Goal: Task Accomplishment & Management: Complete application form

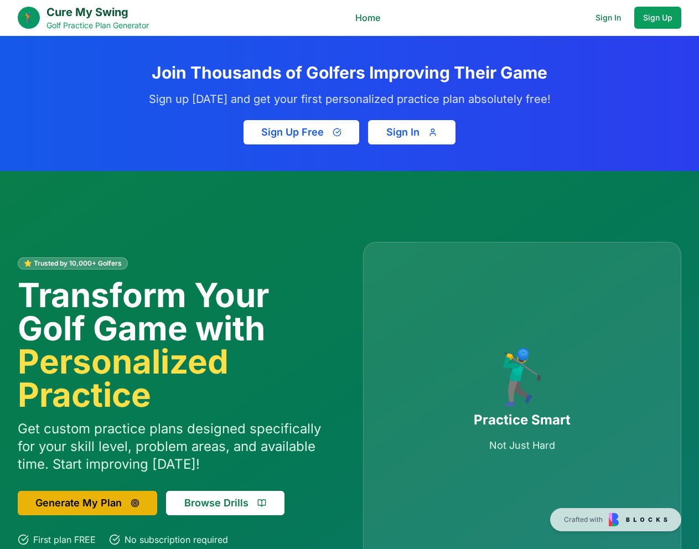
click at [420, 131] on button "Sign In" at bounding box center [411, 132] width 87 height 24
click at [609, 17] on button "Sign In" at bounding box center [607, 18] width 43 height 22
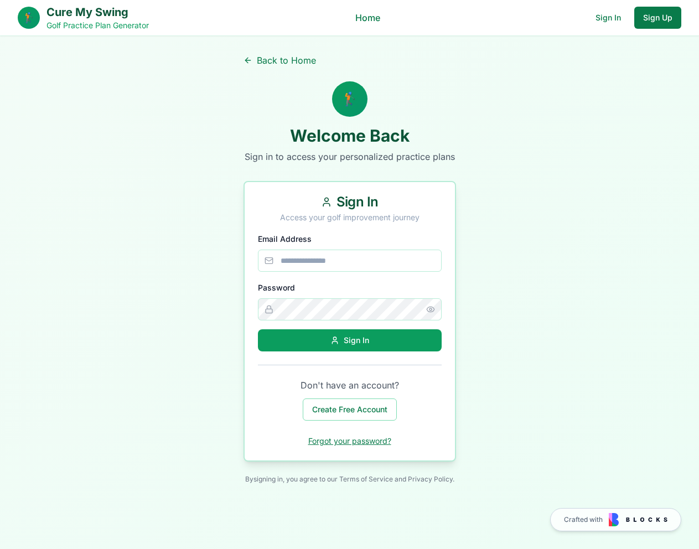
click at [659, 14] on button "Sign Up" at bounding box center [657, 18] width 47 height 22
click at [652, 15] on button "Sign Up" at bounding box center [657, 18] width 47 height 22
click at [605, 16] on button "Sign In" at bounding box center [607, 18] width 43 height 22
click at [276, 58] on link "Back to Home" at bounding box center [279, 60] width 72 height 13
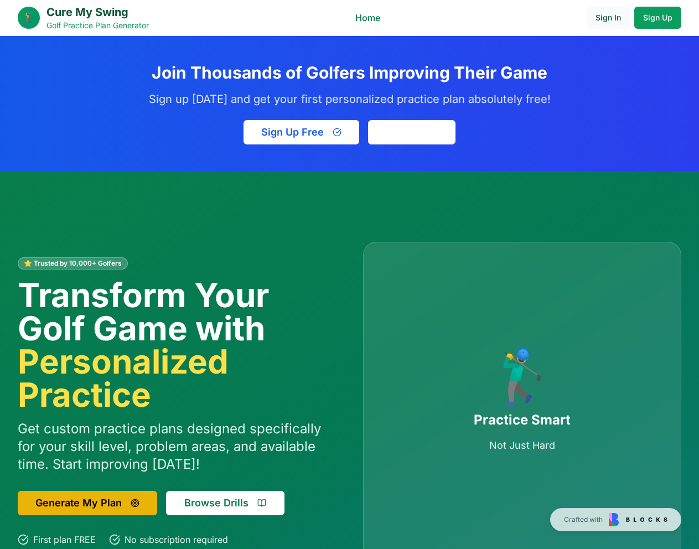
click at [600, 16] on button "Sign In" at bounding box center [607, 18] width 43 height 22
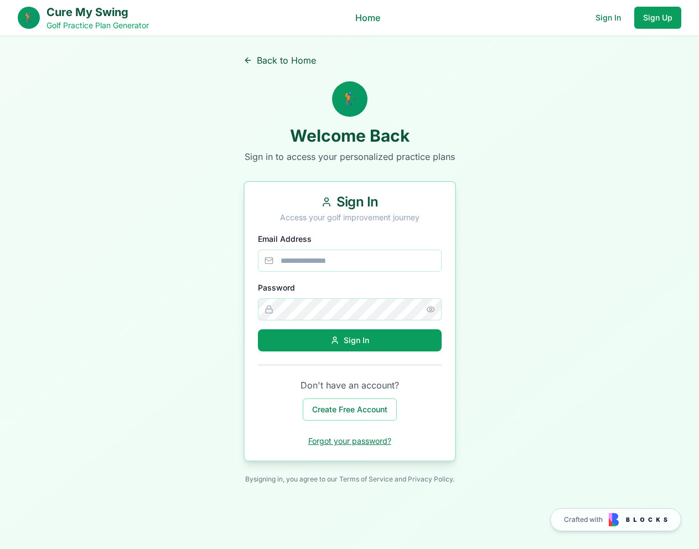
click at [278, 58] on link "Back to Home" at bounding box center [279, 60] width 72 height 13
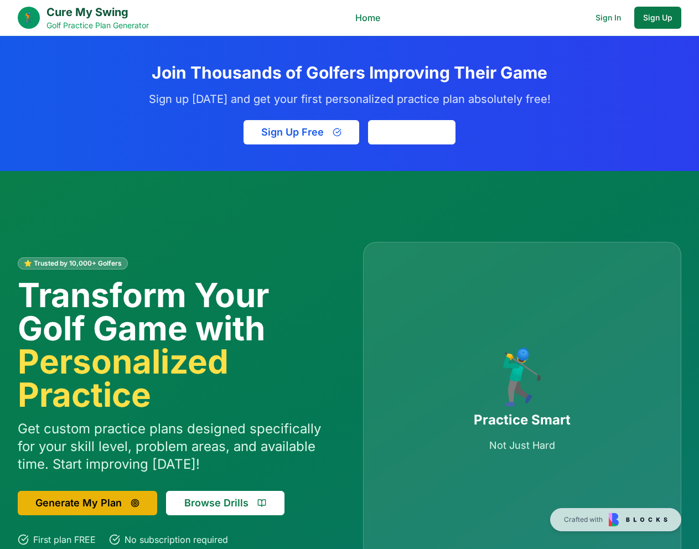
click at [651, 17] on button "Sign Up" at bounding box center [657, 18] width 47 height 22
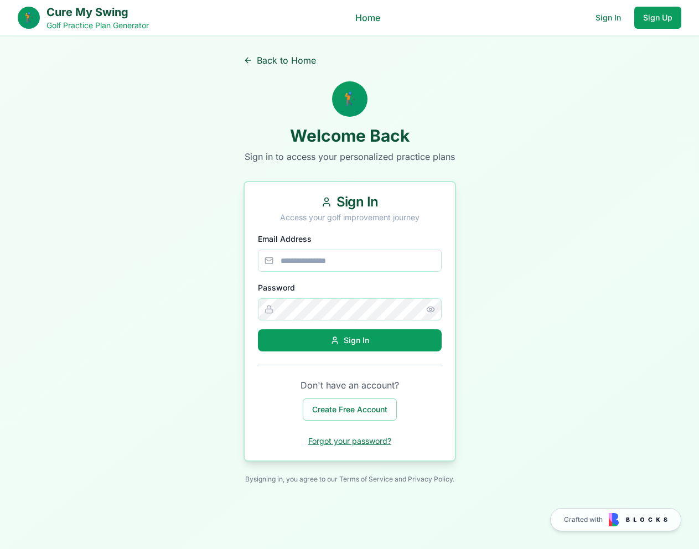
click at [304, 60] on link "Back to Home" at bounding box center [279, 60] width 72 height 13
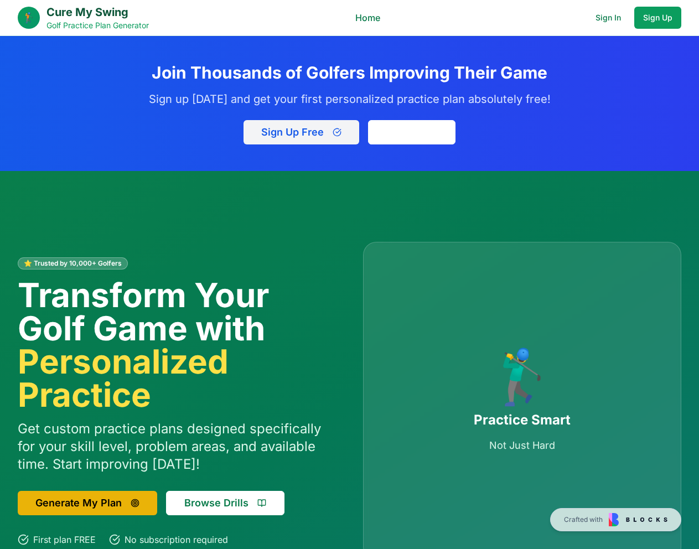
click at [326, 133] on button "Sign Up Free" at bounding box center [301, 132] width 116 height 24
click at [418, 131] on button "Sign In" at bounding box center [411, 132] width 87 height 24
drag, startPoint x: 179, startPoint y: 74, endPoint x: 148, endPoint y: 71, distance: 31.1
click at [179, 74] on h2 "Join Thousands of Golfers Improving Their Game" at bounding box center [349, 73] width 460 height 20
click at [299, 121] on button "Sign Up Free" at bounding box center [301, 132] width 116 height 24
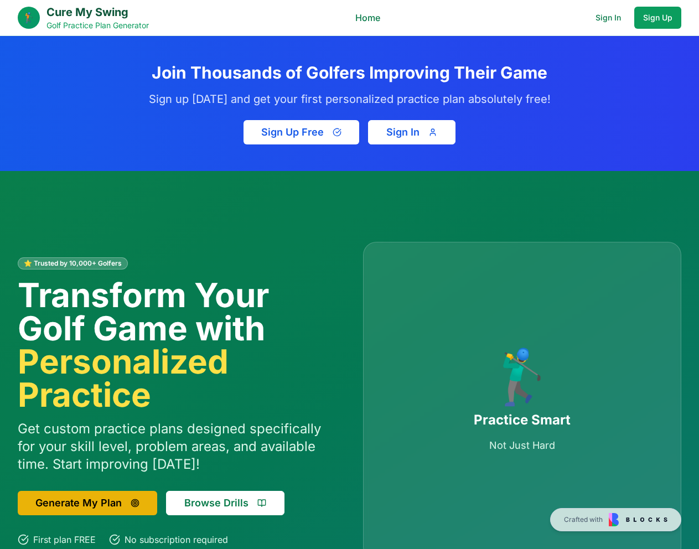
click at [433, 134] on button "Sign In" at bounding box center [411, 132] width 87 height 24
drag, startPoint x: 542, startPoint y: 192, endPoint x: 493, endPoint y: 182, distance: 49.7
click at [541, 191] on div "⭐ Trusted by 10,000+ Golfers Transform Your Golf Game with Personalized Practic…" at bounding box center [349, 401] width 699 height 460
click at [605, 18] on button "Sign In" at bounding box center [607, 18] width 43 height 22
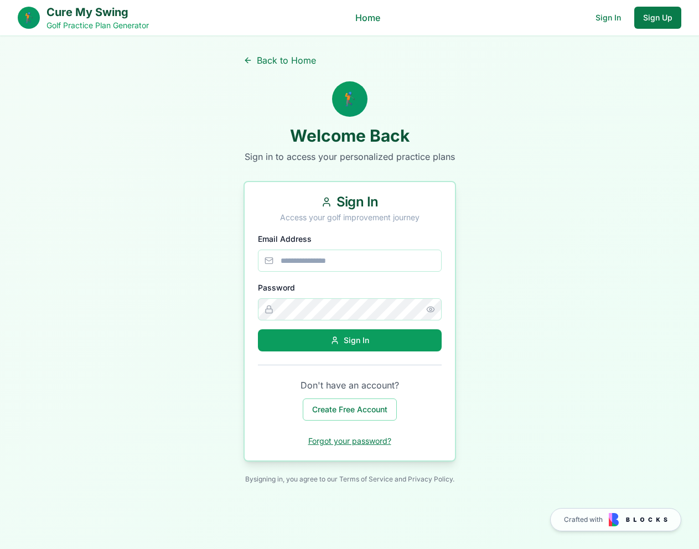
click at [658, 21] on button "Sign Up" at bounding box center [657, 18] width 47 height 22
click at [307, 54] on link "Back to Home" at bounding box center [279, 60] width 72 height 13
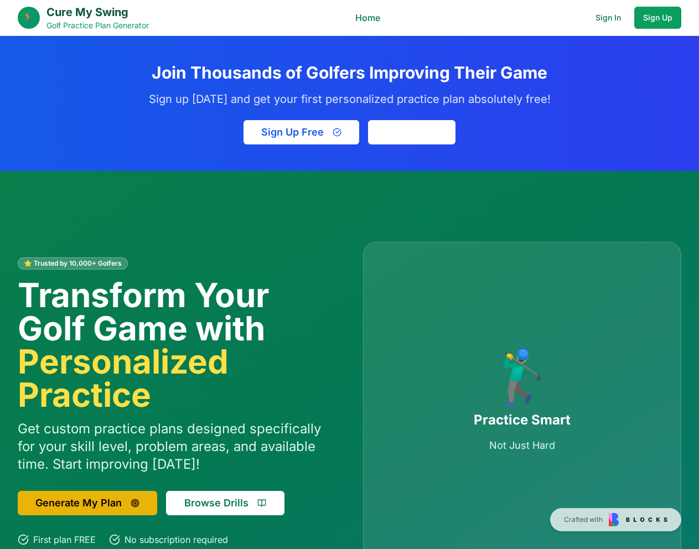
drag, startPoint x: 14, startPoint y: 64, endPoint x: 31, endPoint y: 32, distance: 36.4
click at [14, 63] on section "Join Thousands of Golfers Improving Their Game Sign up today and get your first…" at bounding box center [349, 103] width 699 height 135
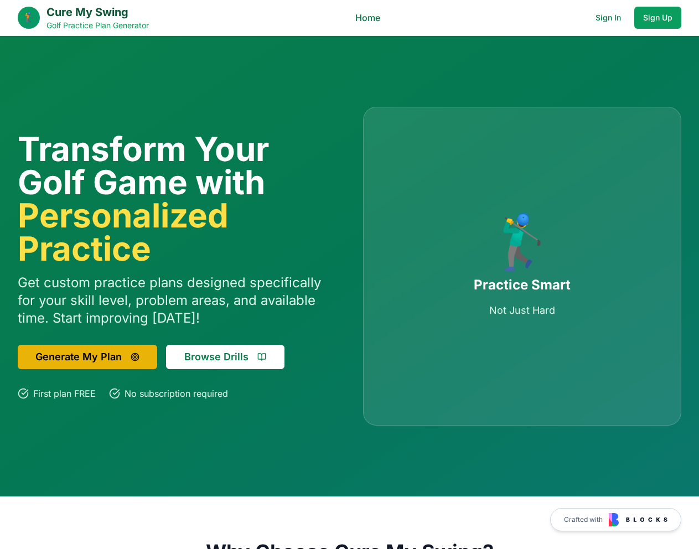
click at [15, 61] on div "Transform Your Golf Game with Personalized Practice Get custom practice plans d…" at bounding box center [349, 266] width 699 height 460
click at [600, 18] on button "Sign In" at bounding box center [607, 18] width 43 height 22
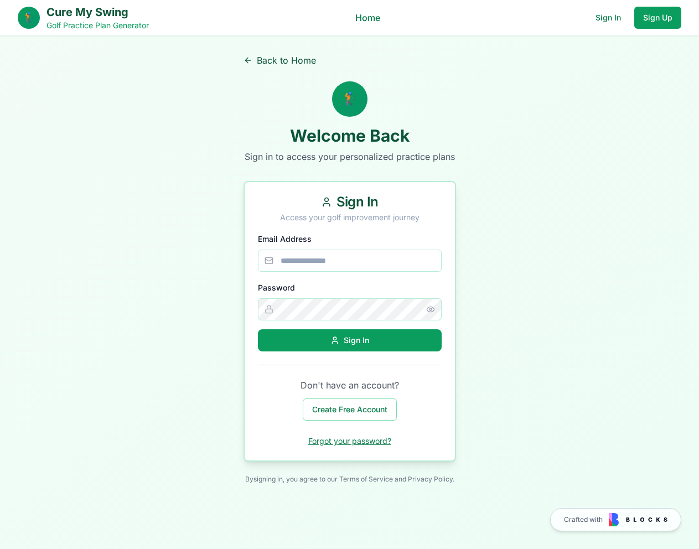
click at [267, 60] on link "Back to Home" at bounding box center [279, 60] width 72 height 13
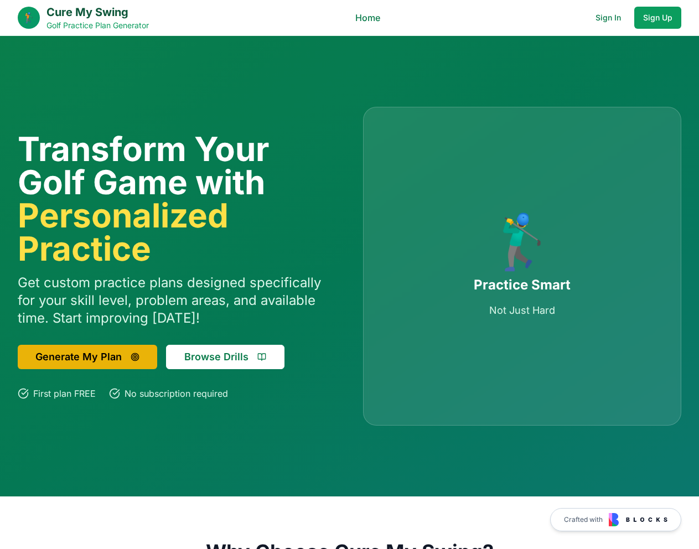
click at [14, 44] on div "Transform Your Golf Game with Personalized Practice Get custom practice plans d…" at bounding box center [349, 266] width 699 height 460
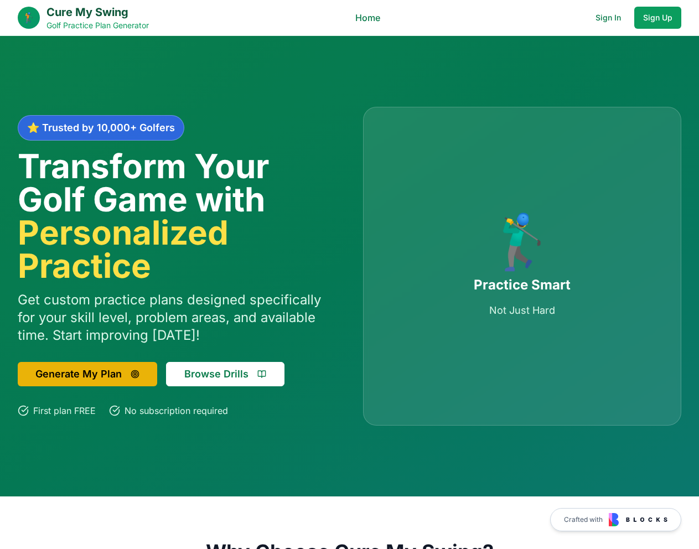
click at [136, 131] on div "⭐ Trusted by 10,000+ Golfers" at bounding box center [101, 127] width 166 height 25
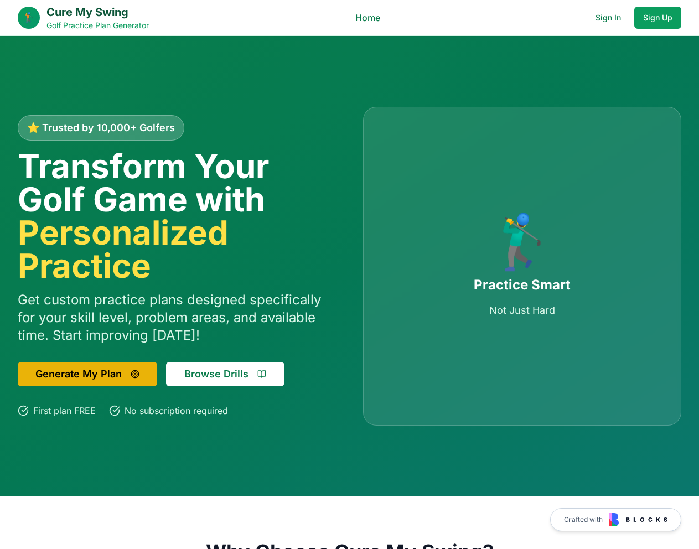
click at [300, 136] on div "⭐ Trusted by 10,000+ Golfers" at bounding box center [177, 127] width 319 height 25
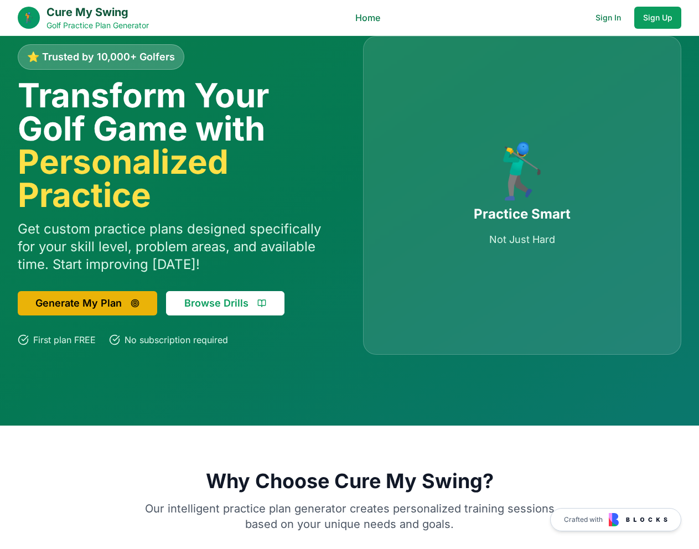
scroll to position [166, 0]
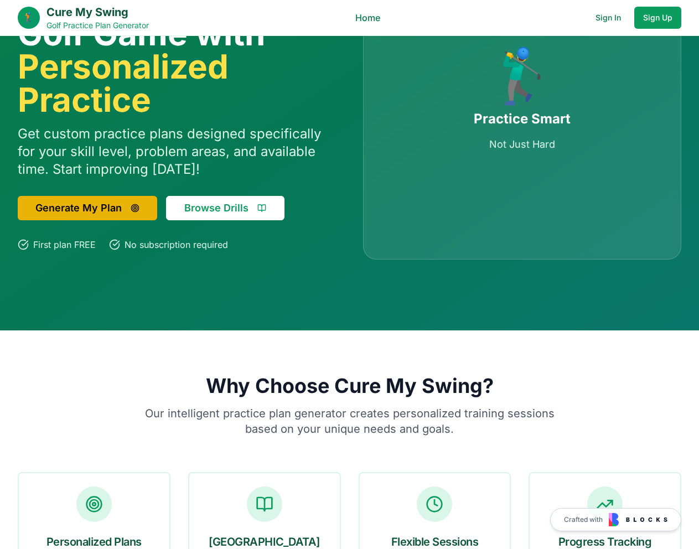
click at [222, 207] on button "Browse Drills" at bounding box center [225, 208] width 118 height 24
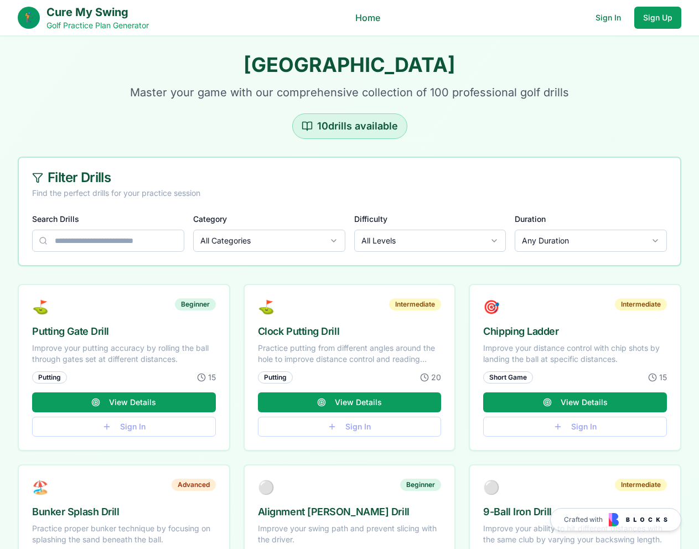
scroll to position [166, 0]
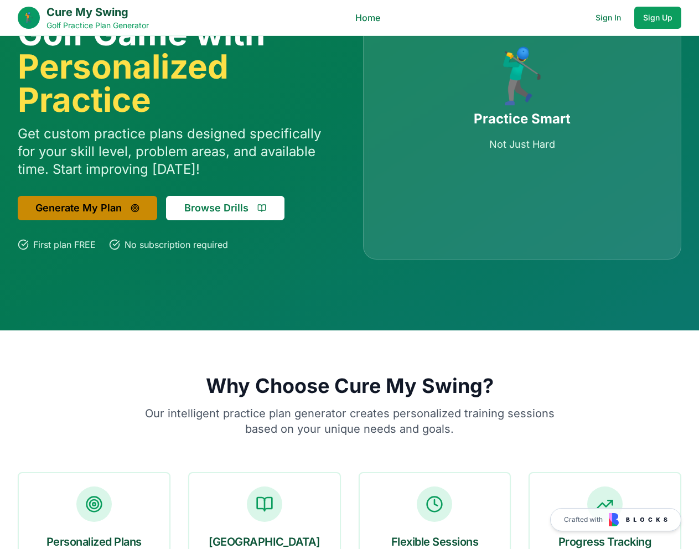
click at [90, 211] on button "Generate My Plan" at bounding box center [87, 208] width 139 height 24
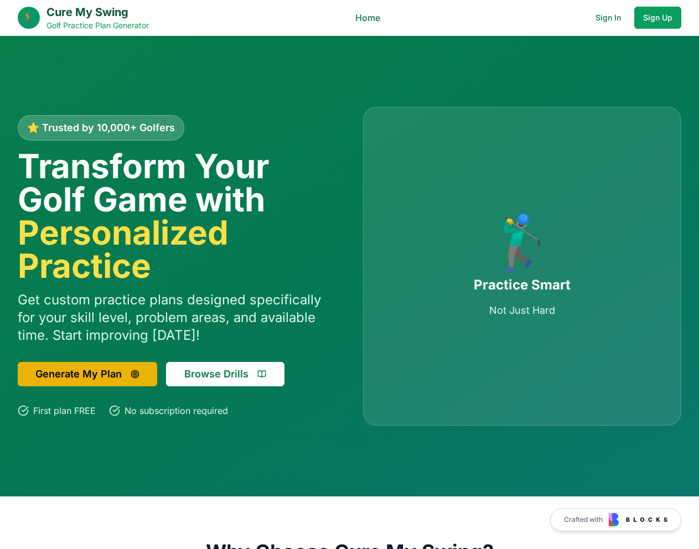
click at [299, 199] on h1 "Transform Your Golf Game with Personalized Practice" at bounding box center [177, 215] width 319 height 133
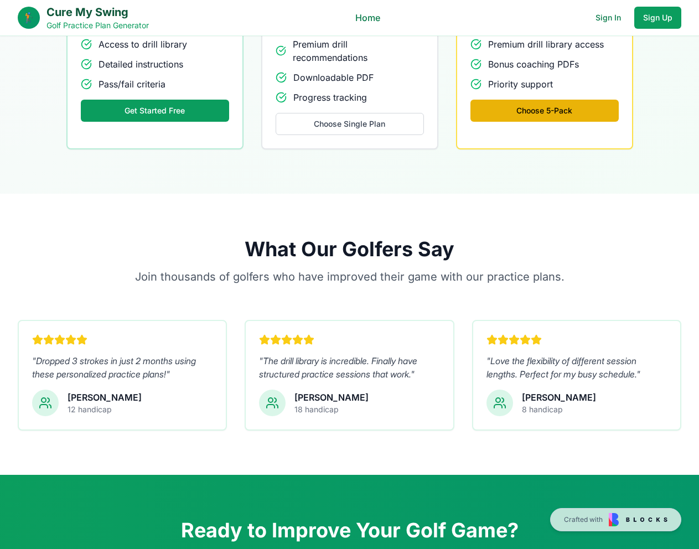
scroll to position [1051, 0]
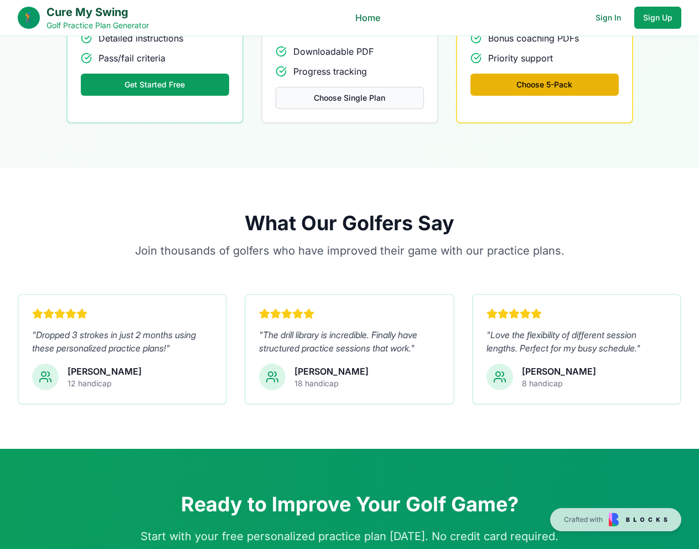
click at [329, 95] on button "Choose Single Plan" at bounding box center [349, 98] width 148 height 22
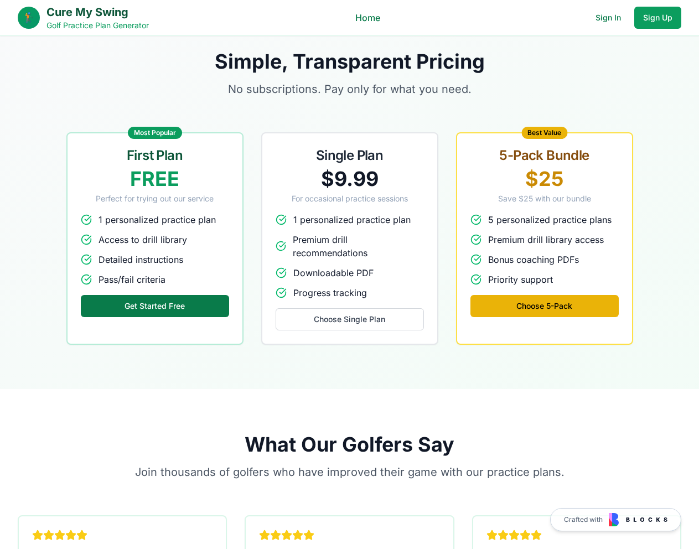
click at [158, 305] on button "Get Started Free" at bounding box center [155, 306] width 148 height 22
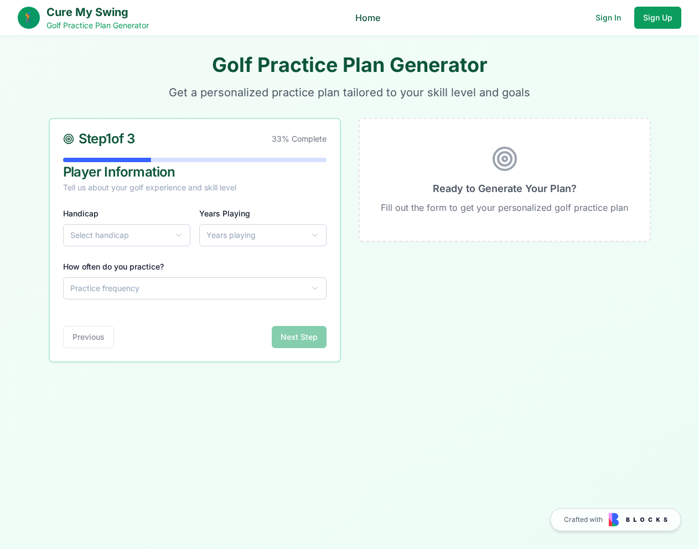
click at [361, 18] on link "Home" at bounding box center [367, 17] width 25 height 13
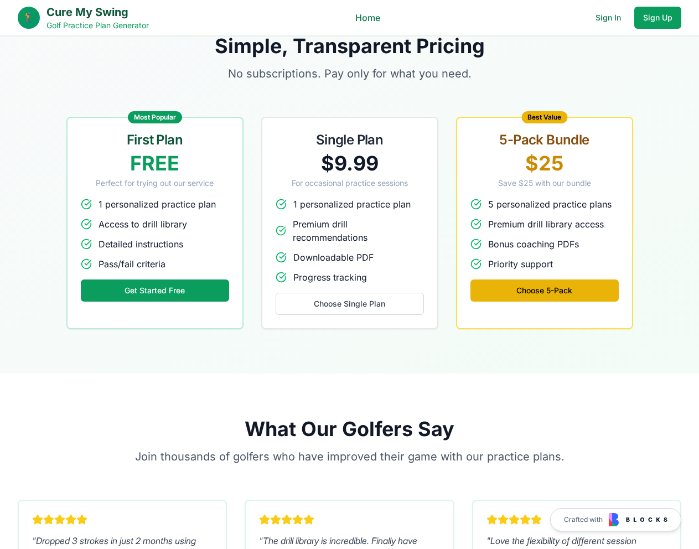
scroll to position [996, 0]
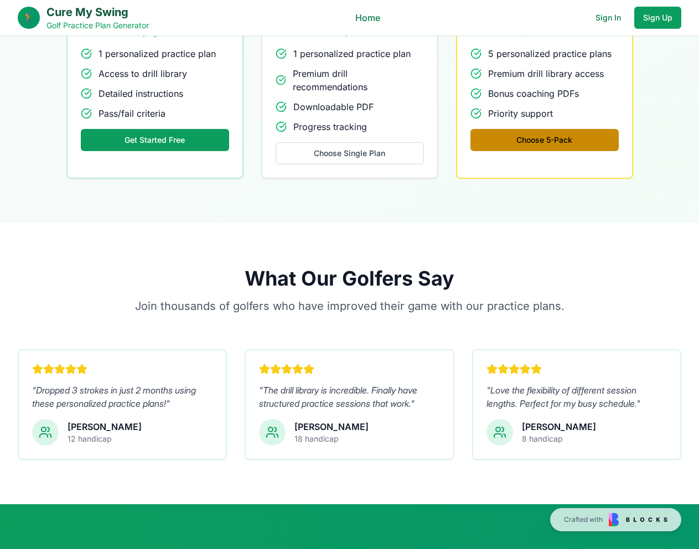
click at [533, 139] on button "Choose 5-Pack" at bounding box center [544, 140] width 148 height 22
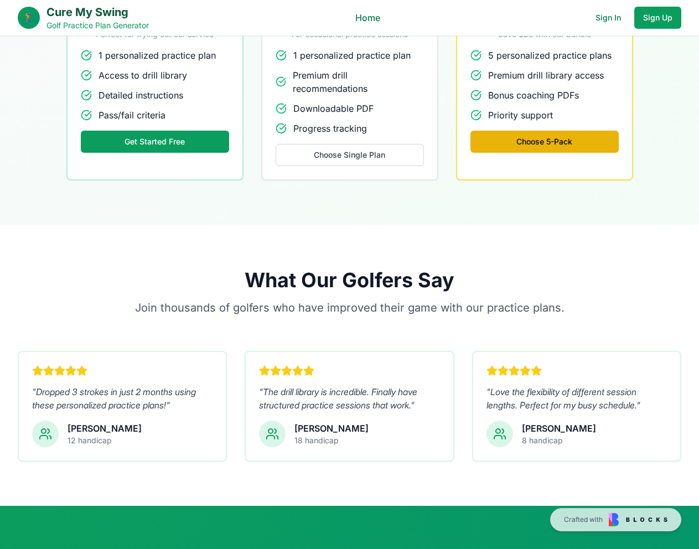
scroll to position [885, 0]
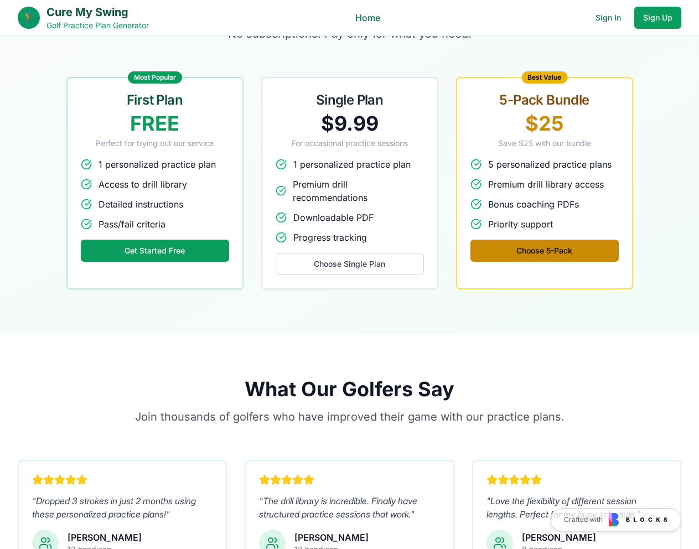
click at [521, 252] on button "Choose 5-Pack" at bounding box center [544, 251] width 148 height 22
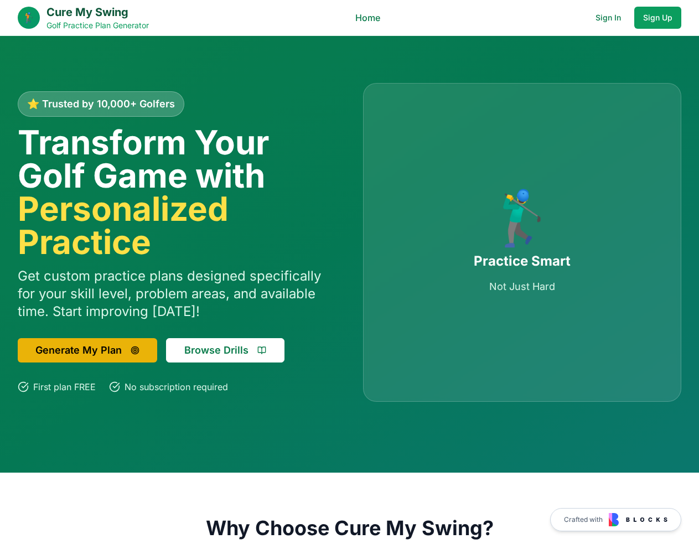
scroll to position [0, 0]
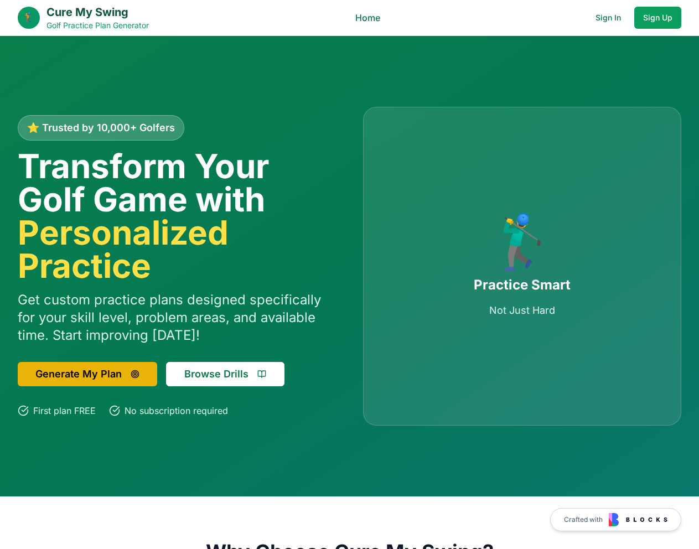
click at [38, 51] on div "⭐ Trusted by 10,000+ Golfers Transform Your Golf Game with Personalized Practic…" at bounding box center [349, 266] width 699 height 460
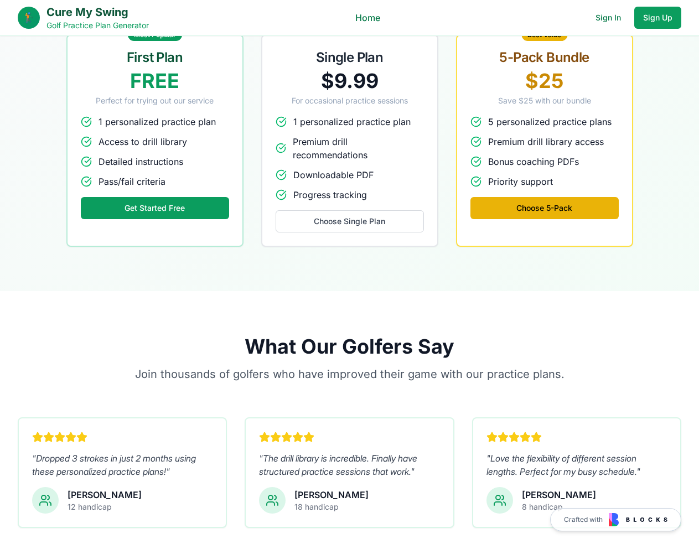
scroll to position [940, 0]
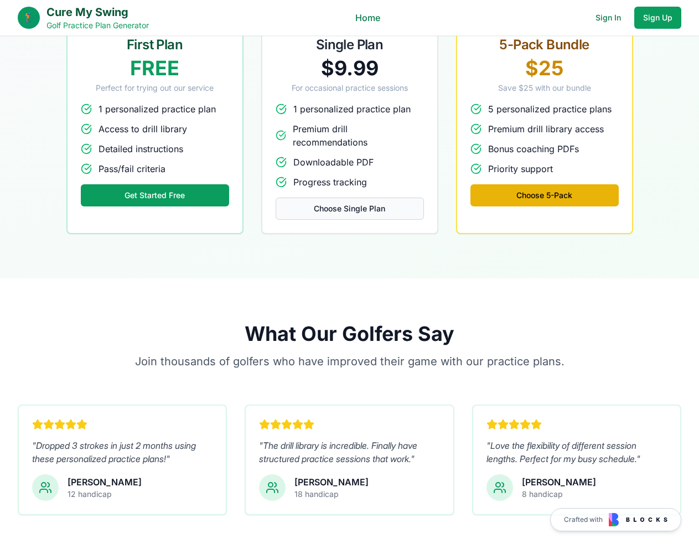
click at [327, 215] on button "Choose Single Plan" at bounding box center [349, 208] width 148 height 22
click at [492, 188] on button "Choose 5-Pack" at bounding box center [544, 195] width 148 height 22
click at [28, 246] on section "Simple, Transparent Pricing No subscriptions. Pay only for what you need. Most …" at bounding box center [349, 86] width 699 height 383
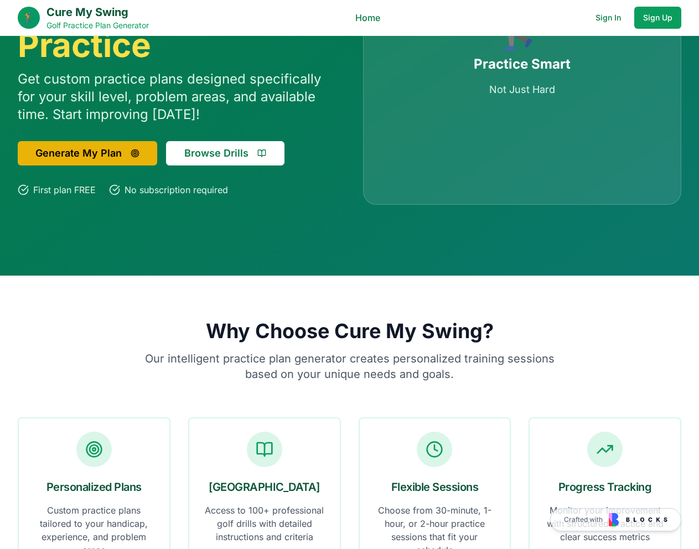
scroll to position [0, 0]
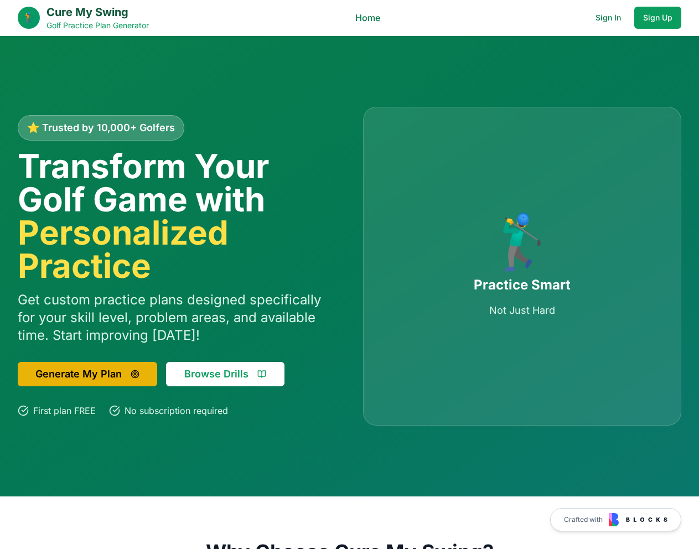
click at [215, 369] on button "Browse Drills" at bounding box center [225, 374] width 118 height 24
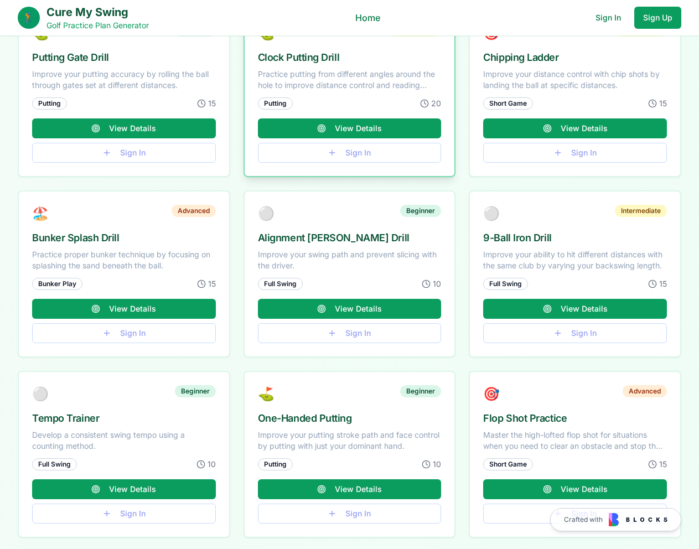
scroll to position [332, 0]
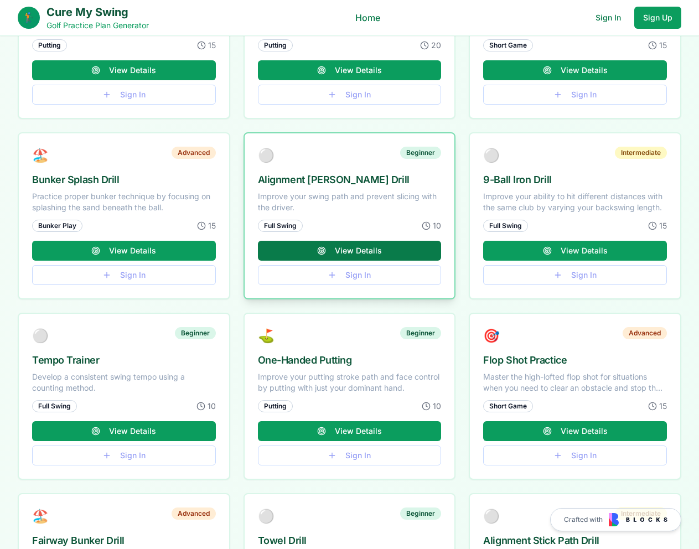
click at [322, 250] on button "View Details" at bounding box center [350, 251] width 184 height 20
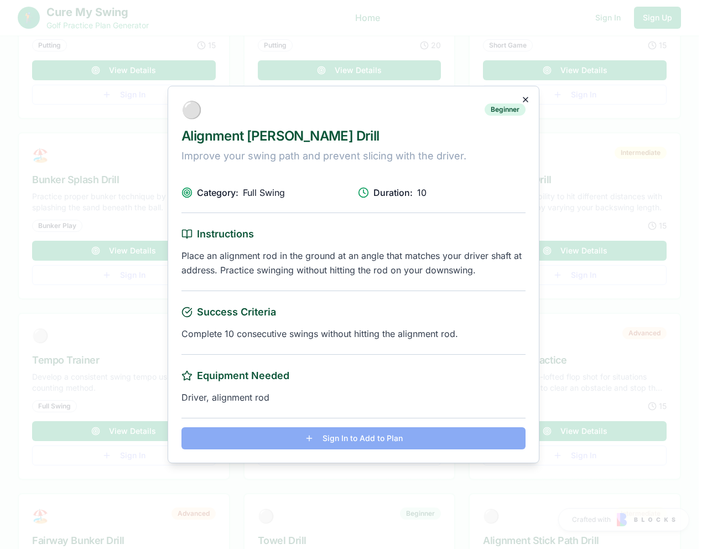
click at [527, 95] on icon "button" at bounding box center [525, 99] width 9 height 9
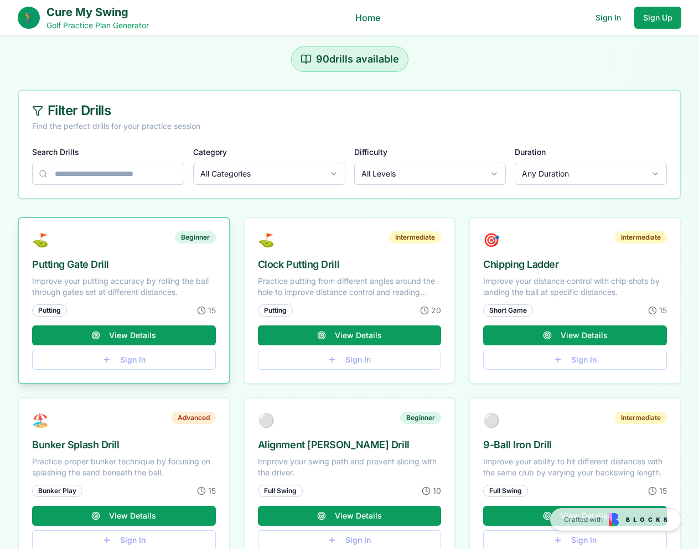
scroll to position [55, 0]
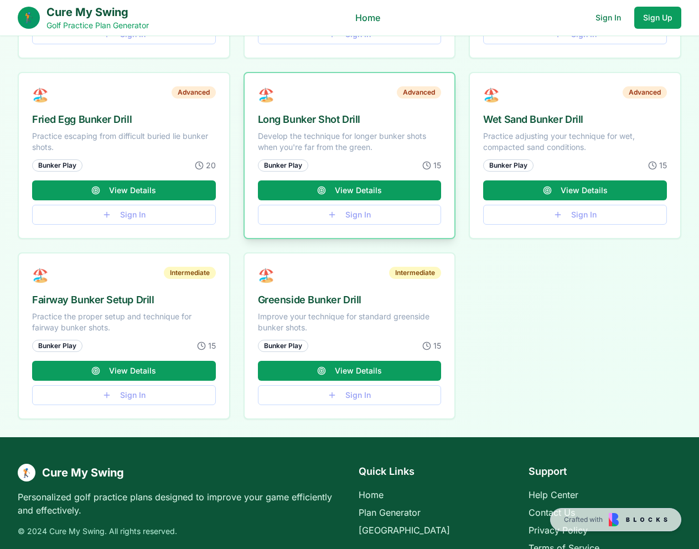
scroll to position [443, 0]
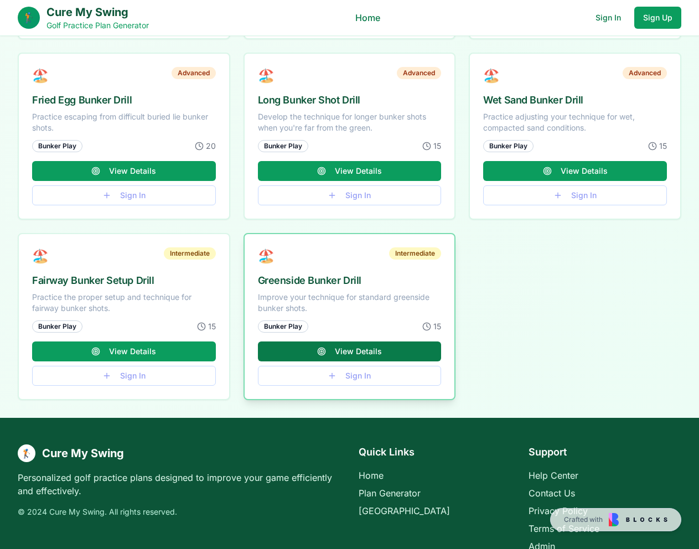
click at [335, 355] on button "View Details" at bounding box center [350, 351] width 184 height 20
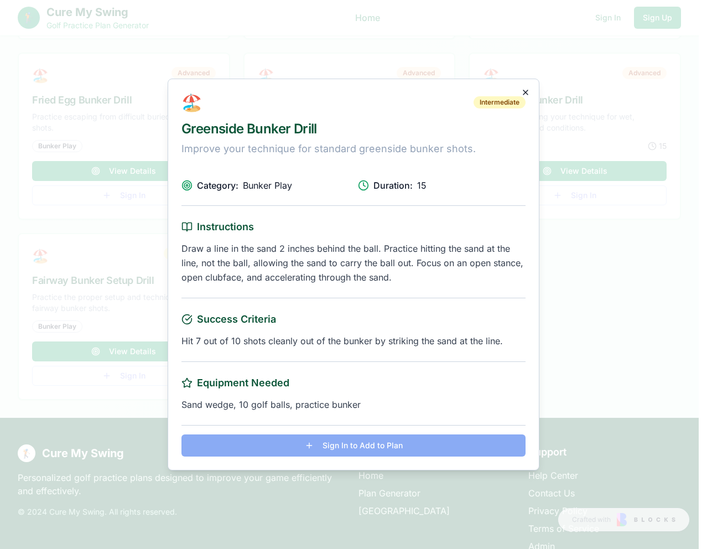
click at [523, 90] on icon "button" at bounding box center [525, 92] width 9 height 9
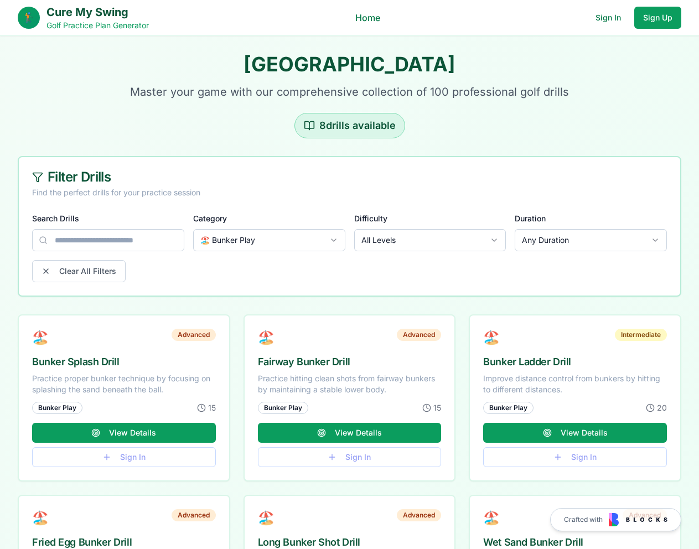
scroll to position [0, 0]
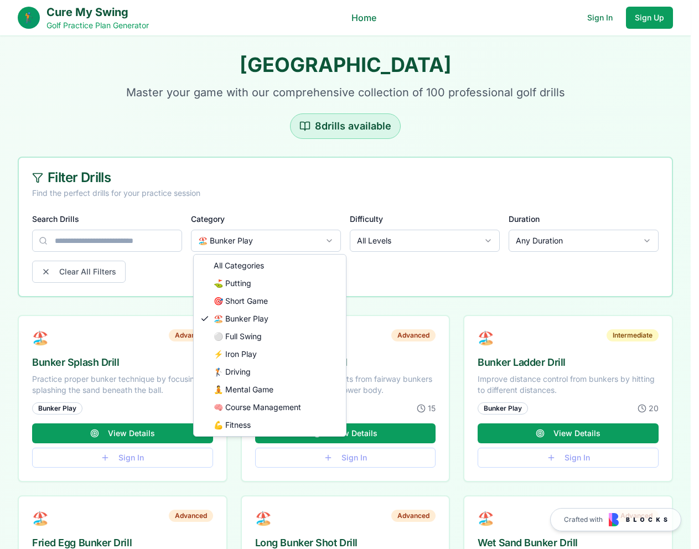
click at [278, 243] on html "🏌️ Cure My Swing Golf Practice Plan Generator Home Sign In Sign Up Golf Drill L…" at bounding box center [349, 511] width 699 height 1022
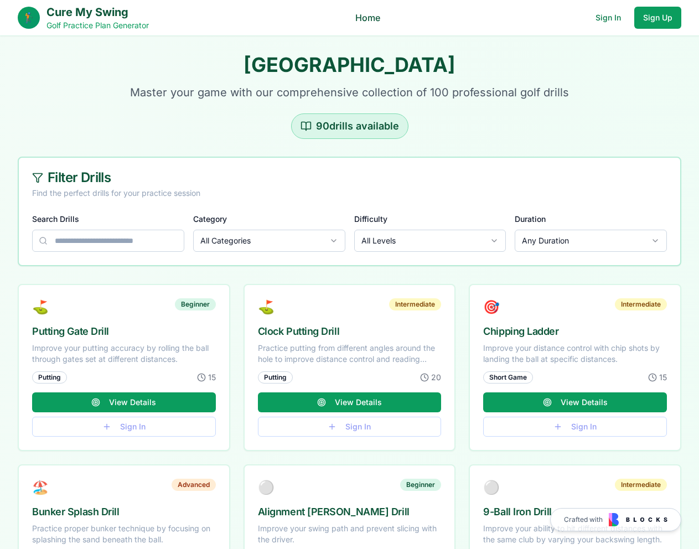
click at [372, 15] on link "Home" at bounding box center [367, 17] width 25 height 13
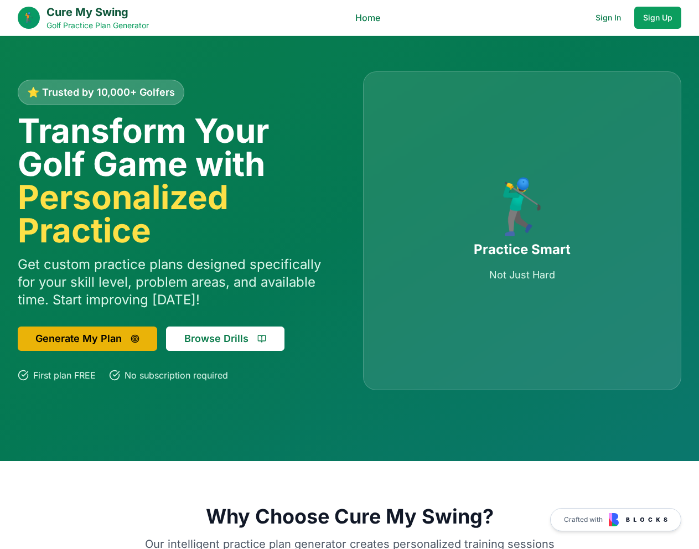
scroll to position [166, 0]
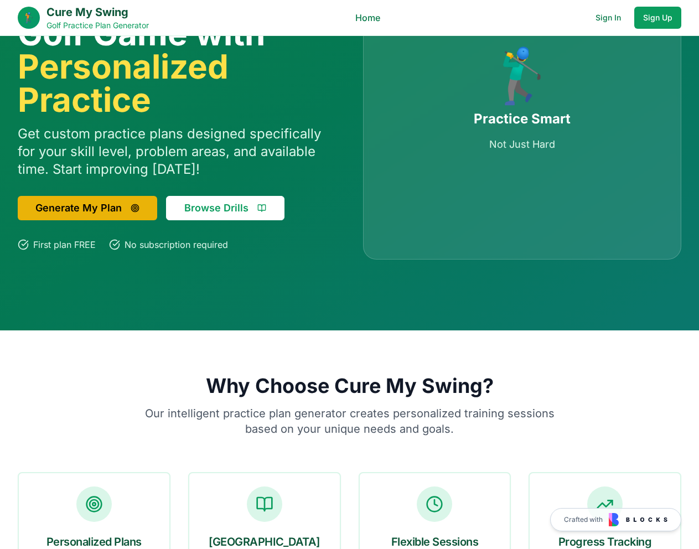
click at [195, 209] on button "Browse Drills" at bounding box center [225, 208] width 118 height 24
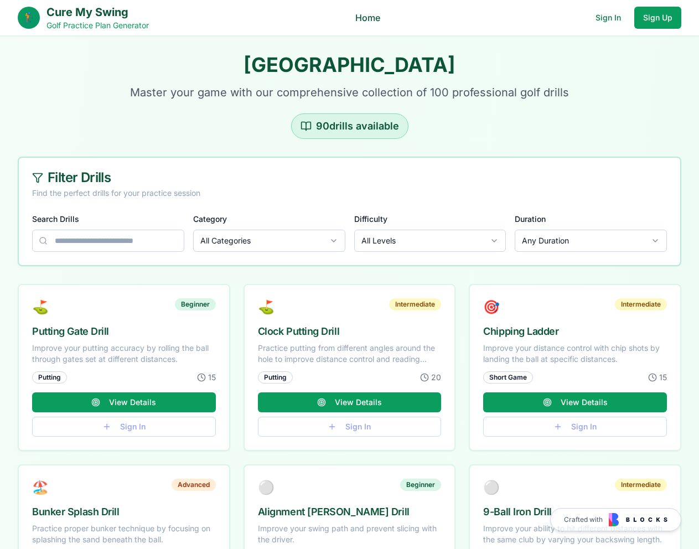
click at [366, 20] on link "Home" at bounding box center [367, 17] width 25 height 13
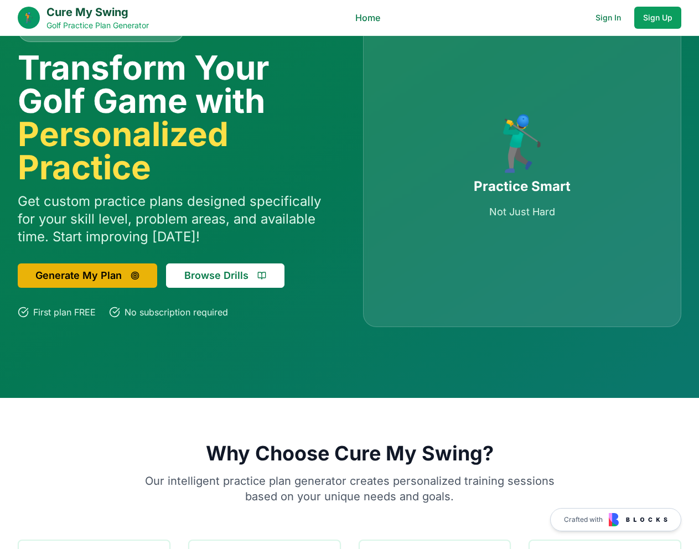
scroll to position [111, 0]
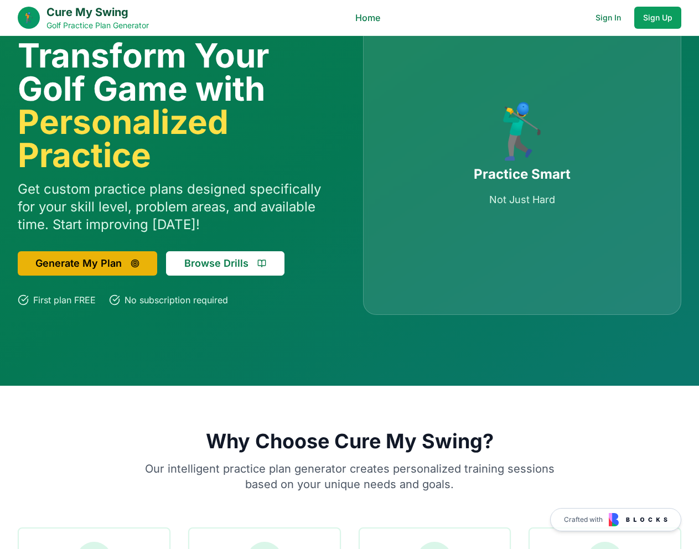
click at [40, 333] on div "⭐ Trusted by 10,000+ Golfers Transform Your Golf Game with Personalized Practic…" at bounding box center [349, 155] width 699 height 460
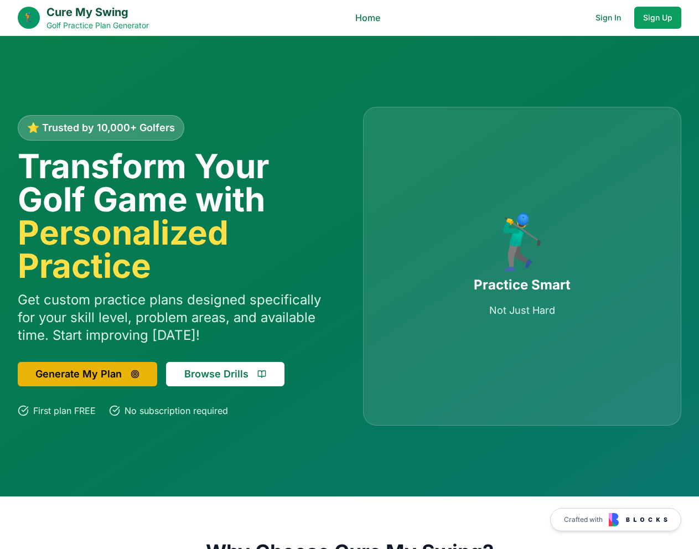
click at [232, 79] on div "⭐ Trusted by 10,000+ Golfers Transform Your Golf Game with Personalized Practic…" at bounding box center [349, 266] width 699 height 460
click at [48, 80] on div "⭐ Trusted by 10,000+ Golfers Transform Your Golf Game with Personalized Practic…" at bounding box center [349, 266] width 699 height 460
click at [236, 371] on button "Browse Drills" at bounding box center [225, 374] width 118 height 24
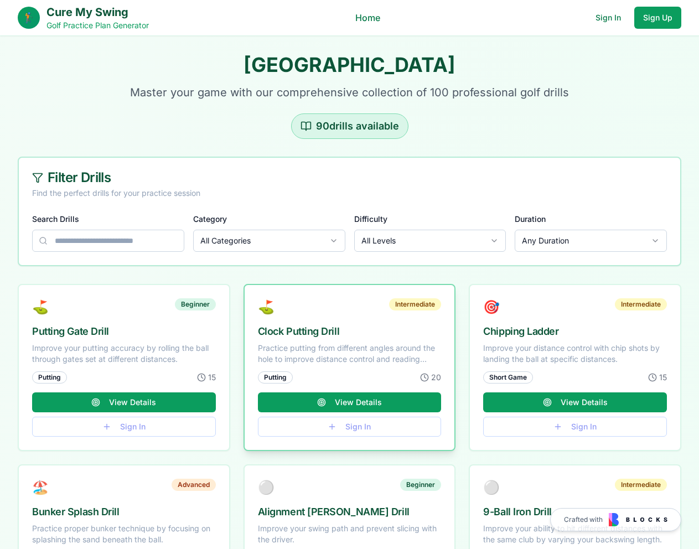
click at [341, 339] on div "⛳ Intermediate Clock Putting Drill Practice putting from different angles aroun…" at bounding box center [349, 328] width 210 height 86
click at [337, 398] on button "View Details" at bounding box center [350, 402] width 184 height 20
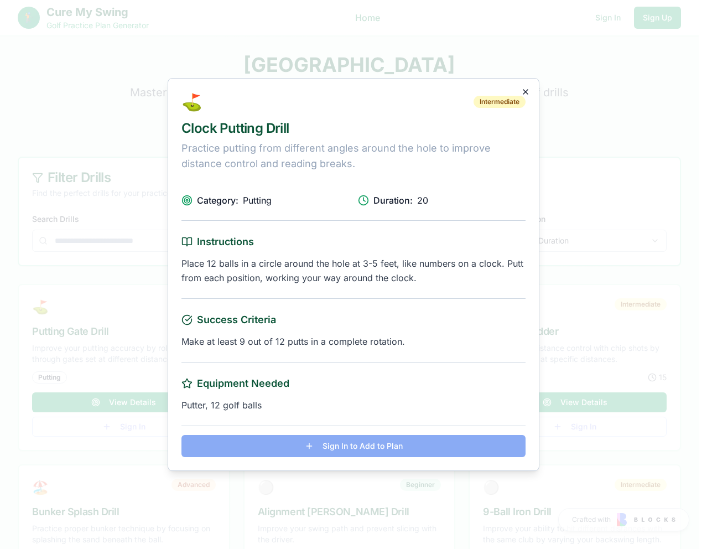
click at [524, 91] on icon "button" at bounding box center [525, 92] width 4 height 4
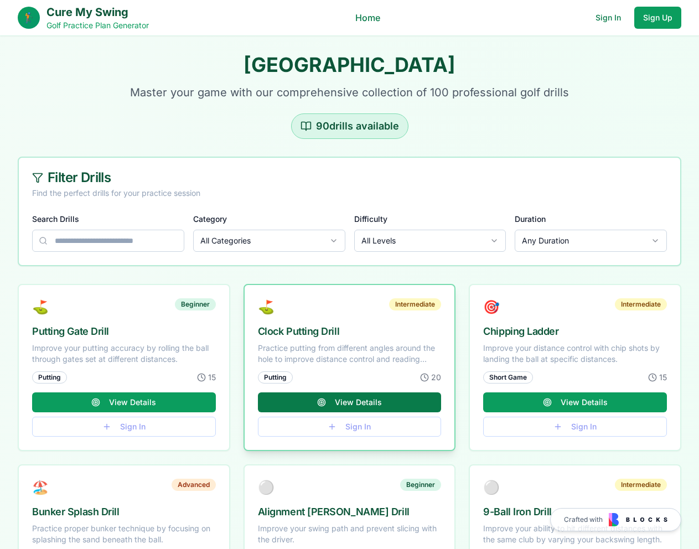
click at [365, 399] on button "View Details" at bounding box center [350, 402] width 184 height 20
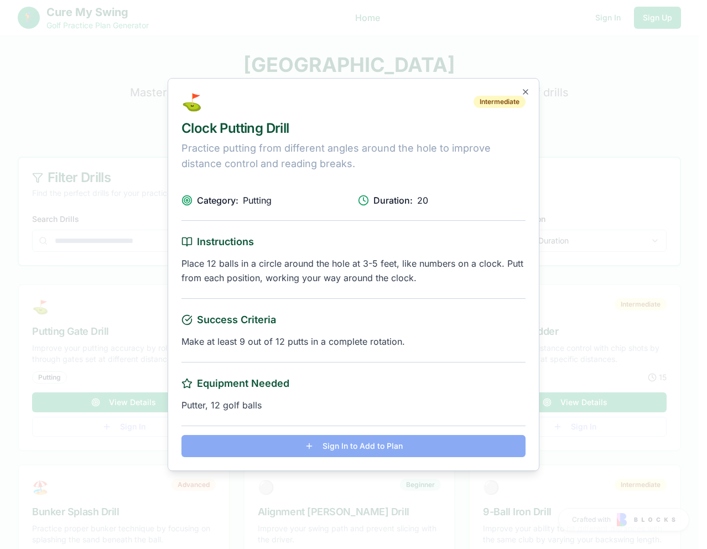
drag, startPoint x: 360, startPoint y: 441, endPoint x: 383, endPoint y: 399, distance: 48.0
click at [362, 434] on div "Sign In to Add to Plan" at bounding box center [353, 441] width 344 height 32
click at [527, 92] on icon "button" at bounding box center [525, 91] width 9 height 9
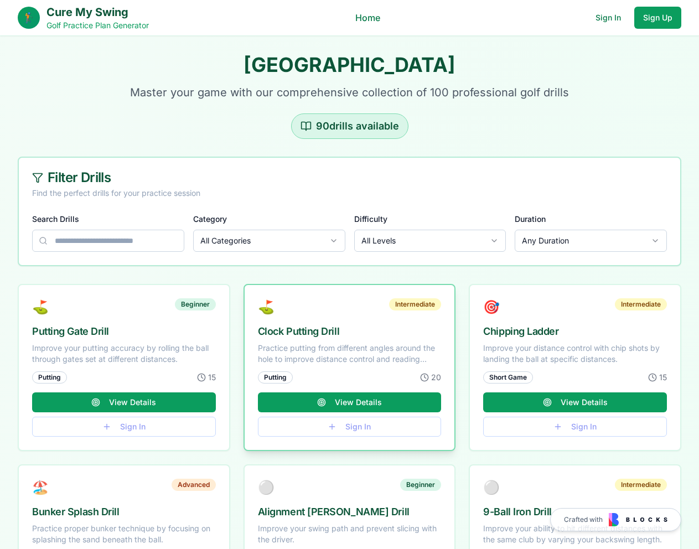
click at [347, 430] on div "Putting 20 View Details Sign In" at bounding box center [349, 410] width 210 height 79
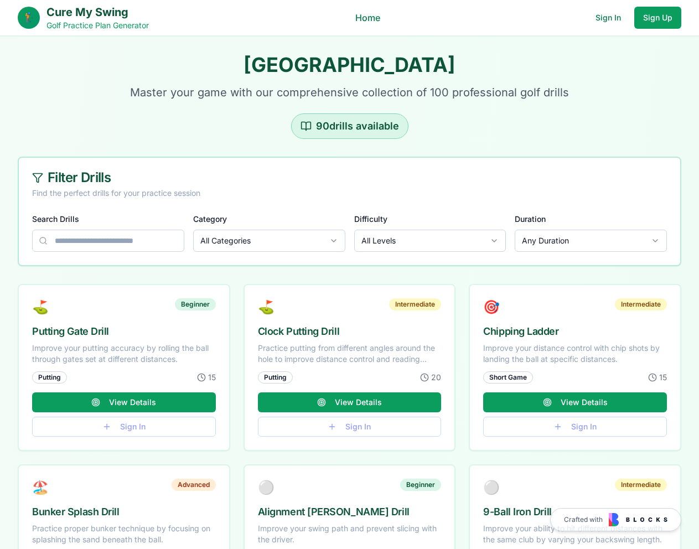
click at [372, 21] on link "Home" at bounding box center [367, 17] width 25 height 13
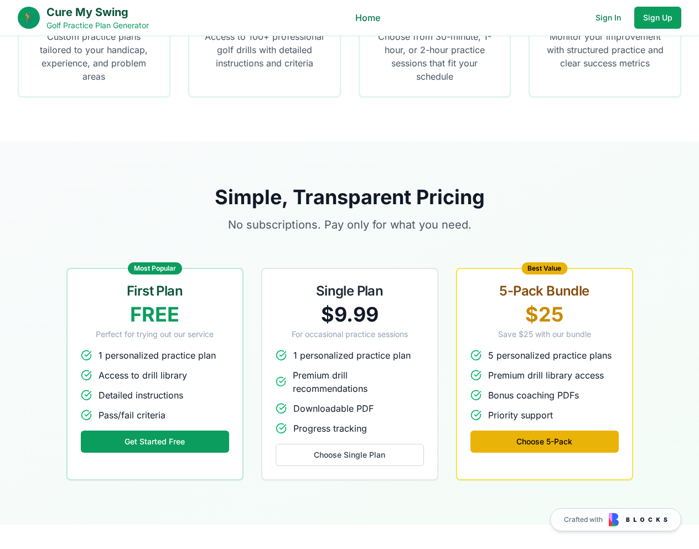
scroll to position [830, 0]
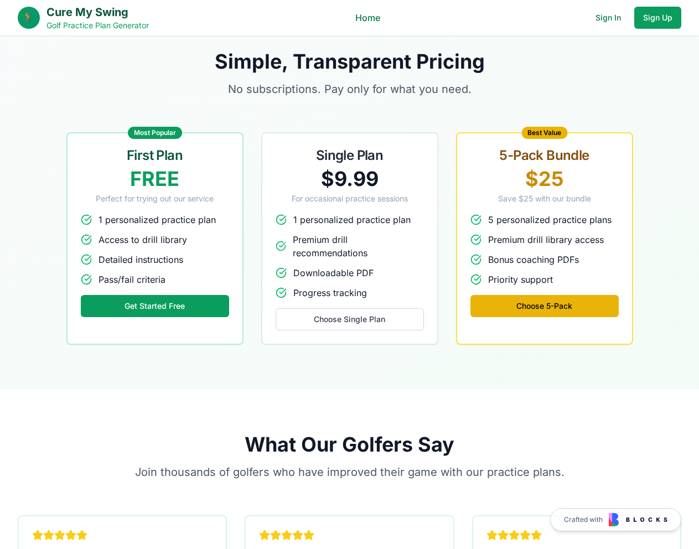
click at [24, 266] on div "Simple, Transparent Pricing No subscriptions. Pay only for what you need. Most …" at bounding box center [349, 197] width 699 height 294
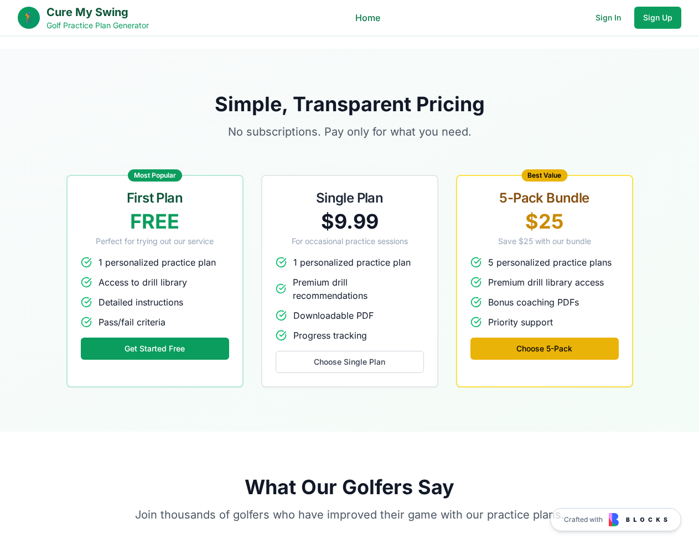
scroll to position [719, 0]
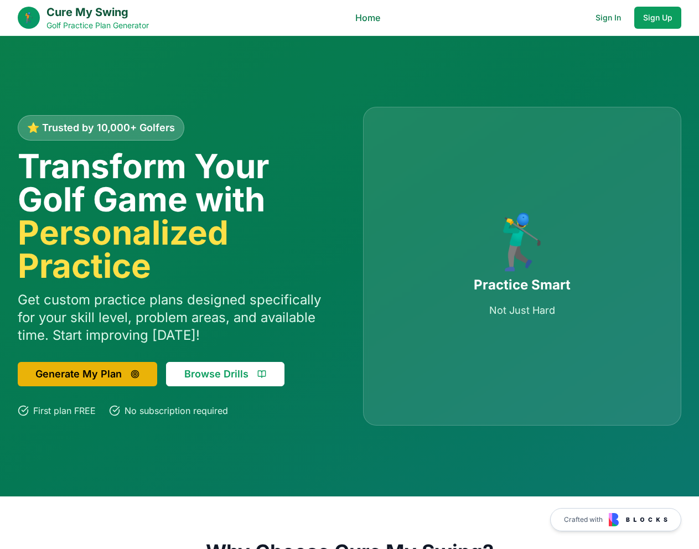
click at [240, 371] on button "Browse Drills" at bounding box center [225, 374] width 118 height 24
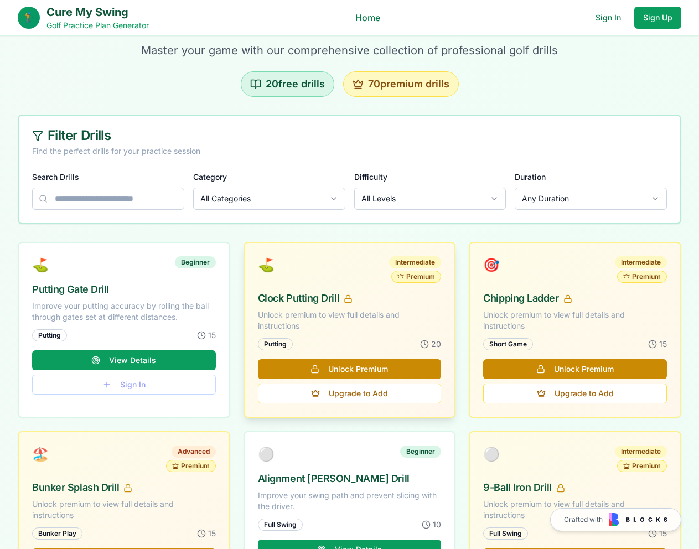
scroll to position [111, 0]
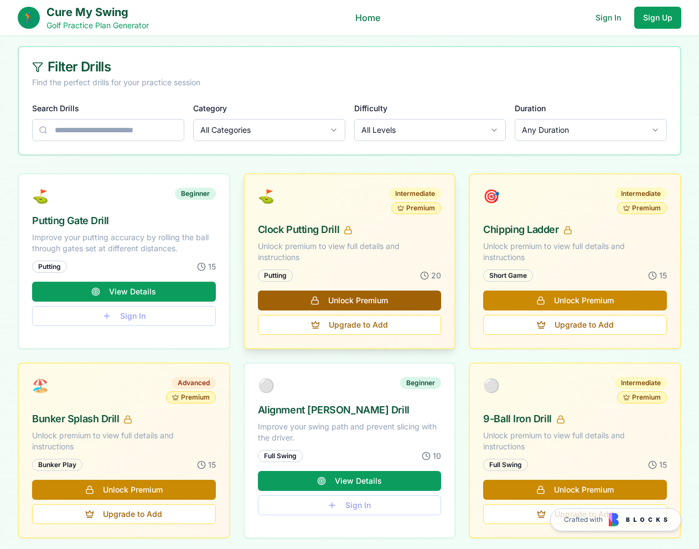
click at [347, 301] on button "Unlock Premium" at bounding box center [350, 300] width 184 height 20
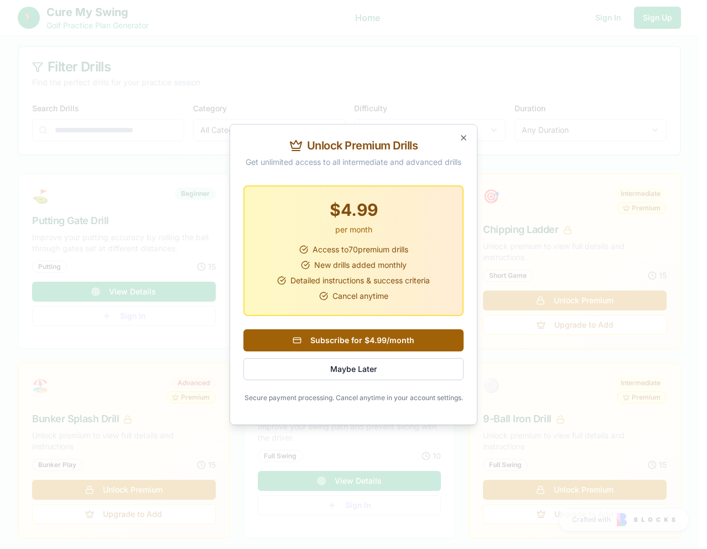
click at [344, 339] on button "Subscribe for $4.99/month" at bounding box center [353, 340] width 220 height 22
click at [462, 138] on icon "button" at bounding box center [463, 137] width 9 height 9
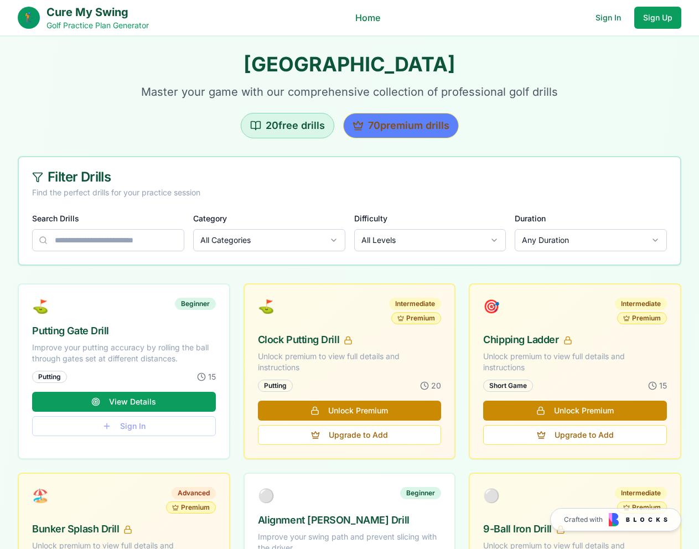
scroll to position [0, 0]
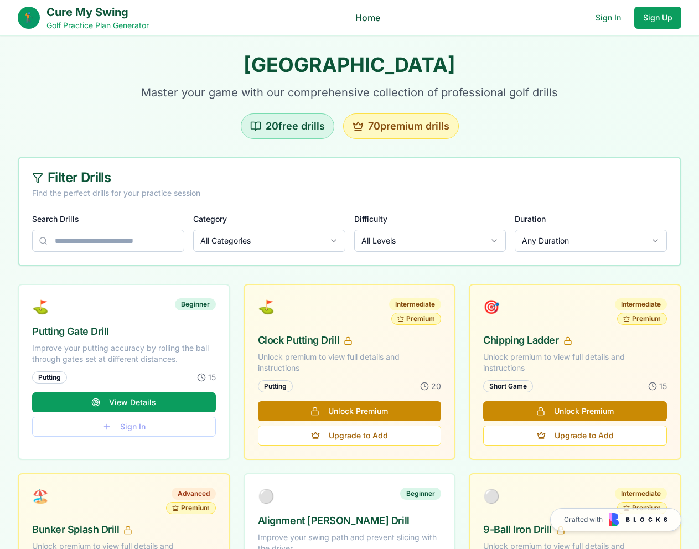
click at [366, 17] on link "Home" at bounding box center [367, 17] width 25 height 13
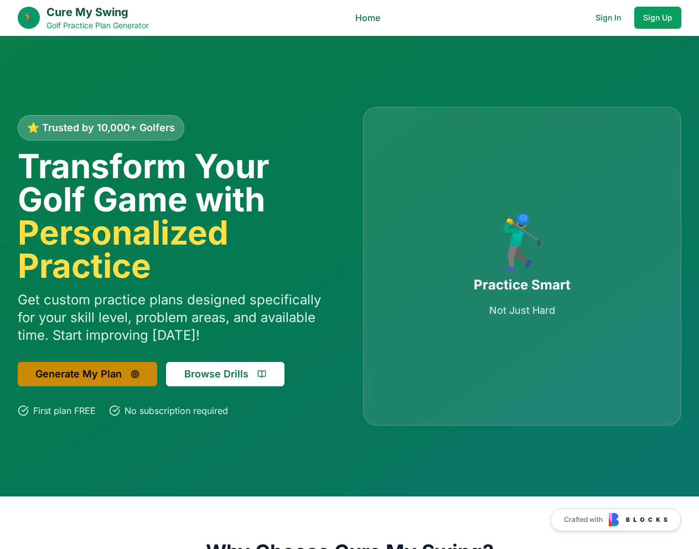
click at [109, 377] on button "Generate My Plan" at bounding box center [87, 374] width 139 height 24
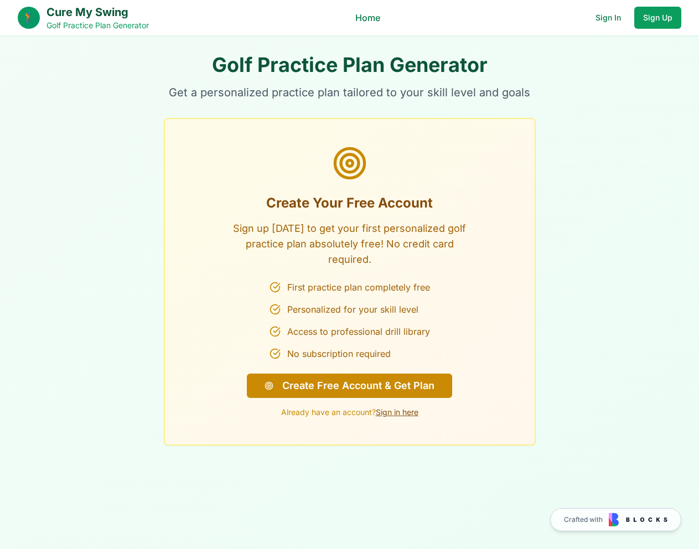
click at [395, 409] on link "Sign in here" at bounding box center [397, 411] width 43 height 9
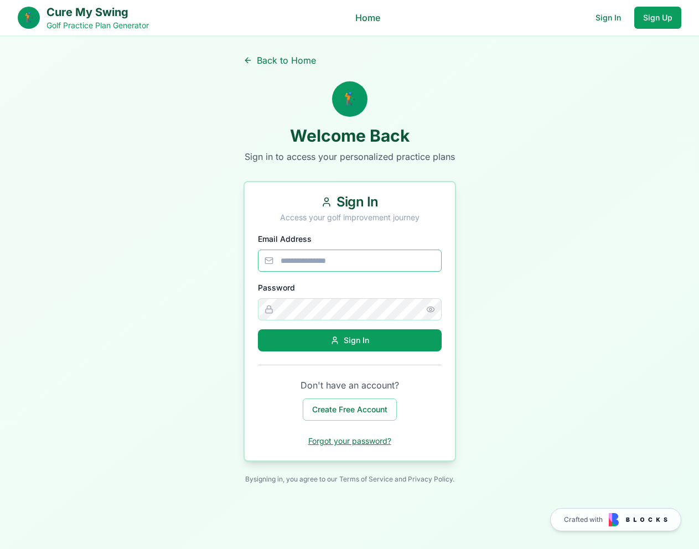
click at [331, 258] on input "Email Address" at bounding box center [350, 260] width 184 height 22
type input "**********"
click at [327, 341] on button "Sign In" at bounding box center [350, 340] width 184 height 22
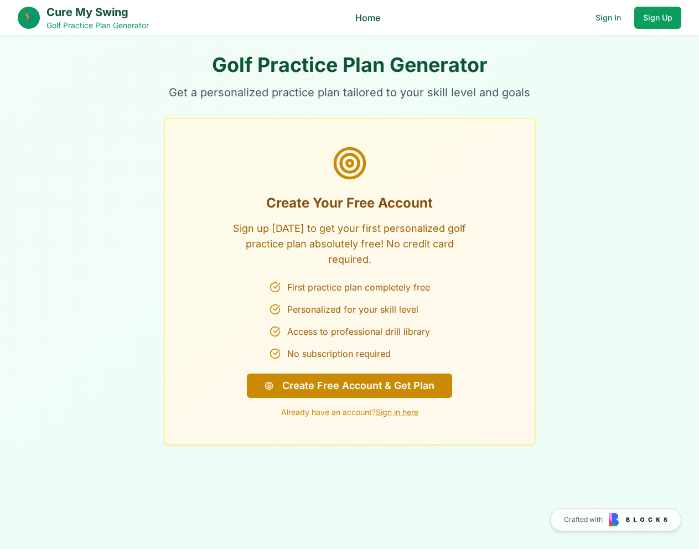
click at [372, 18] on link "Home" at bounding box center [367, 17] width 25 height 13
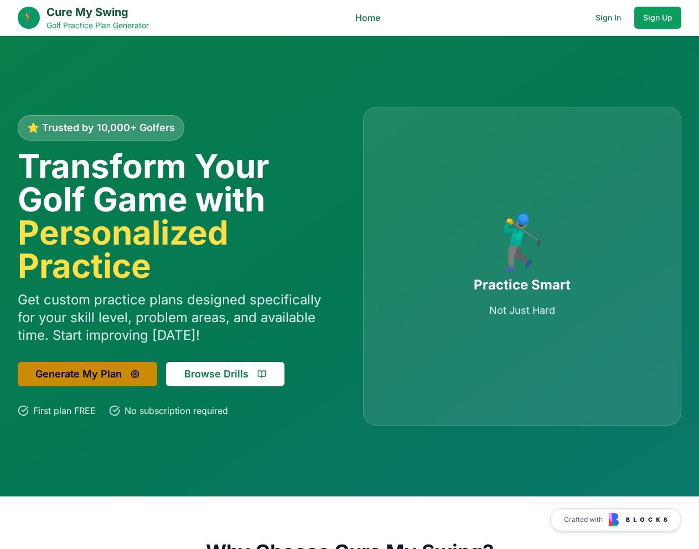
click at [90, 372] on button "Generate My Plan" at bounding box center [87, 374] width 139 height 24
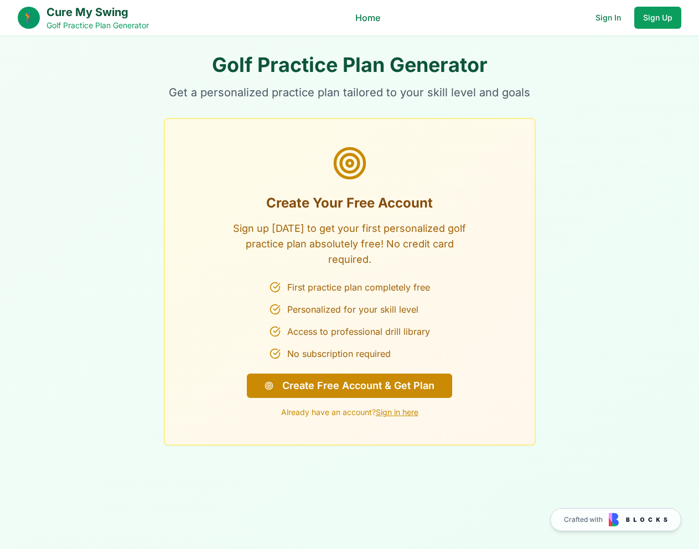
click at [148, 170] on div "Golf Practice Plan Generator Get a personalized practice plan tailored to your …" at bounding box center [350, 250] width 496 height 392
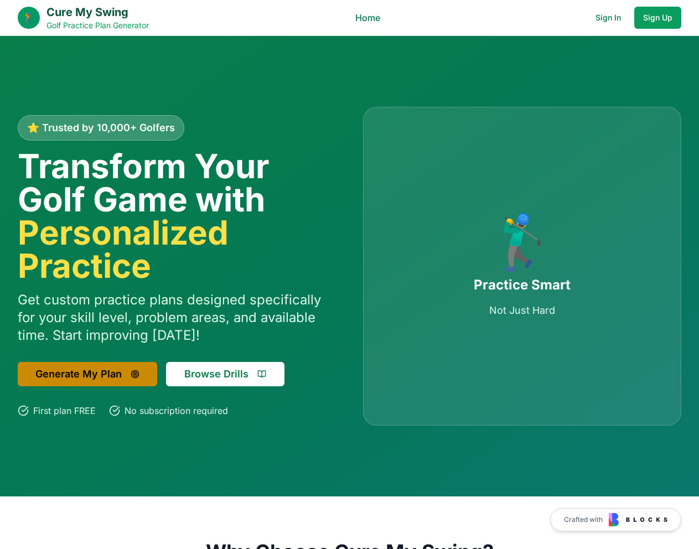
click at [129, 370] on button "Generate My Plan" at bounding box center [87, 374] width 139 height 24
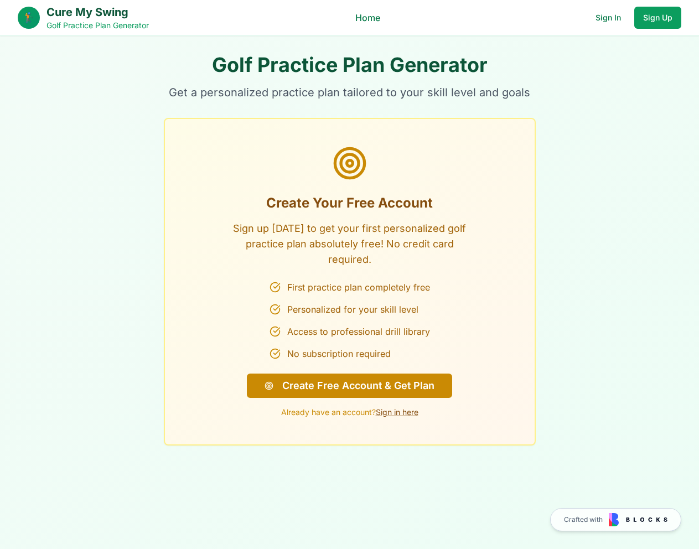
click at [393, 414] on link "Sign in here" at bounding box center [397, 411] width 43 height 9
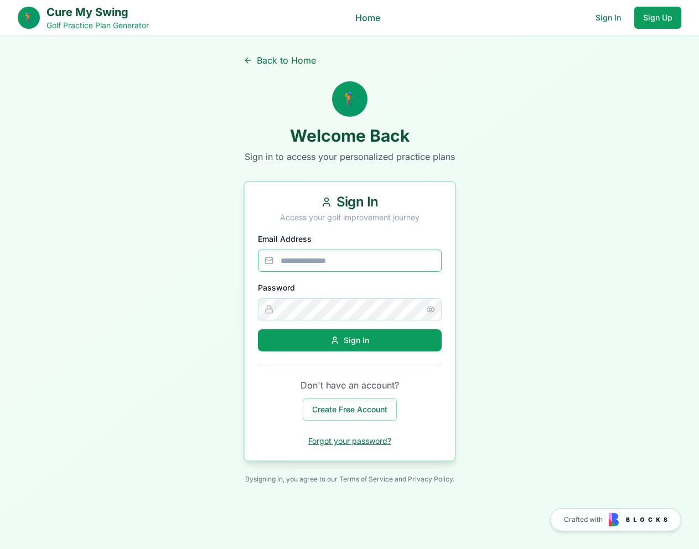
click at [324, 256] on input "Email Address" at bounding box center [350, 260] width 184 height 22
type input "**********"
click at [336, 339] on div "Sign In" at bounding box center [349, 340] width 39 height 11
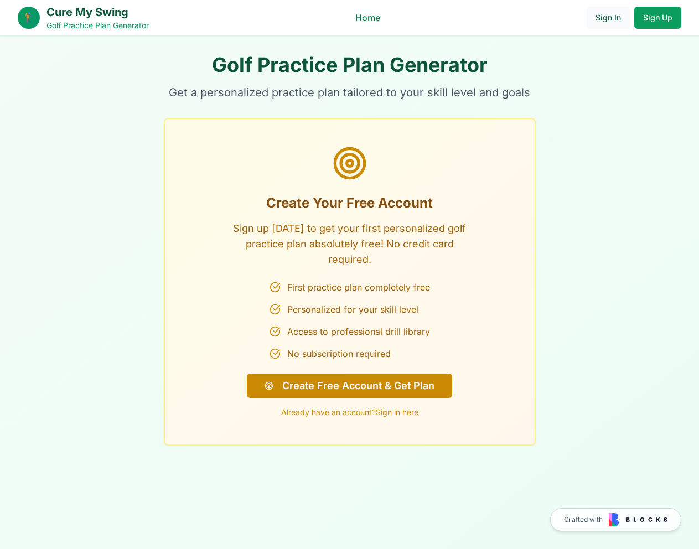
click at [603, 17] on button "Sign In" at bounding box center [607, 18] width 43 height 22
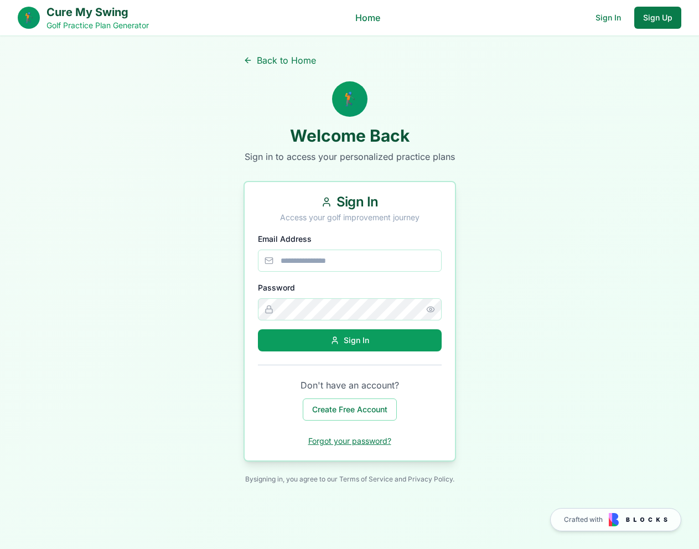
click at [652, 17] on button "Sign Up" at bounding box center [657, 18] width 47 height 22
click at [282, 60] on link "Back to Home" at bounding box center [279, 60] width 72 height 13
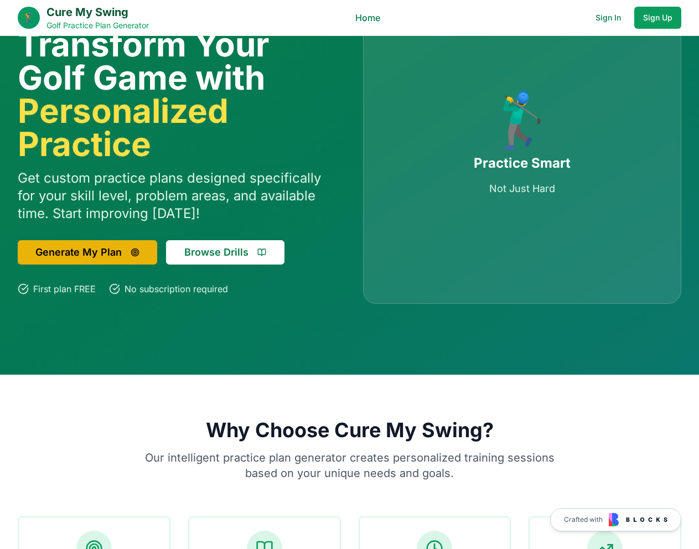
scroll to position [55, 0]
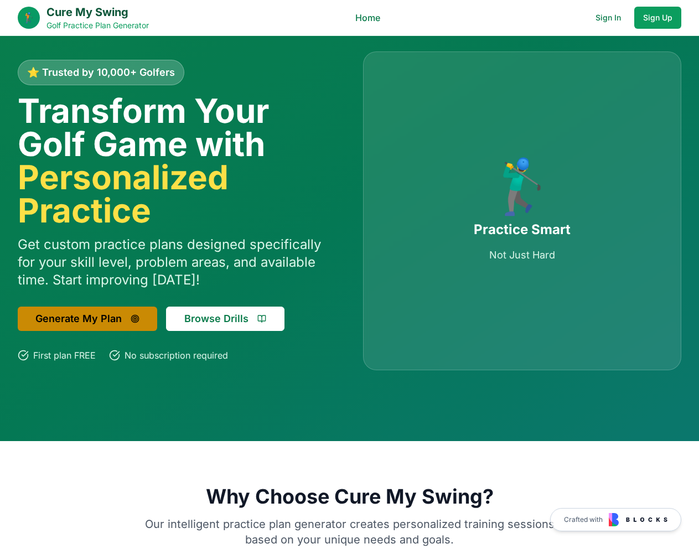
click at [103, 317] on button "Generate My Plan" at bounding box center [87, 318] width 139 height 24
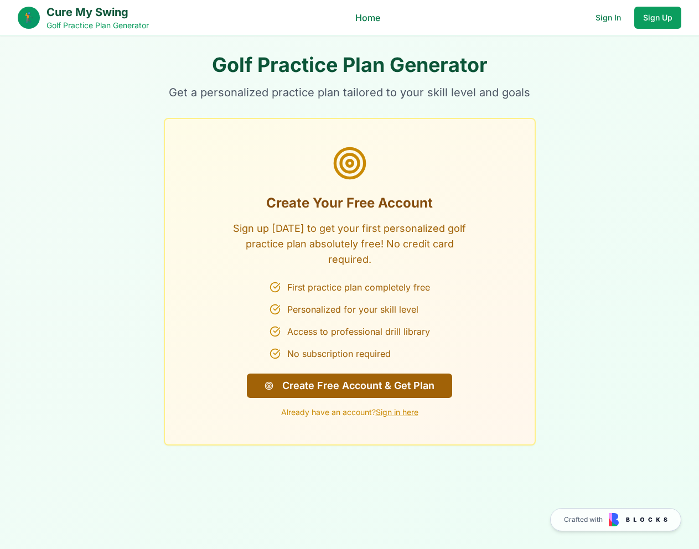
click at [322, 389] on button "Create Free Account & Get Plan" at bounding box center [349, 385] width 205 height 24
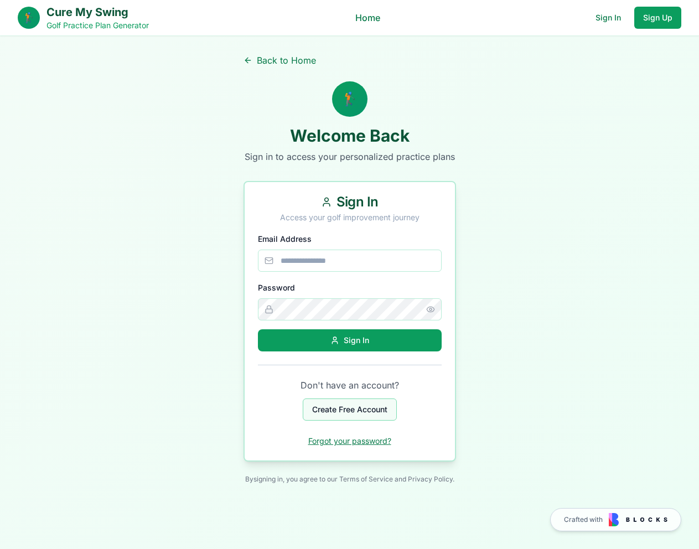
click at [331, 411] on button "Create Free Account" at bounding box center [350, 409] width 94 height 22
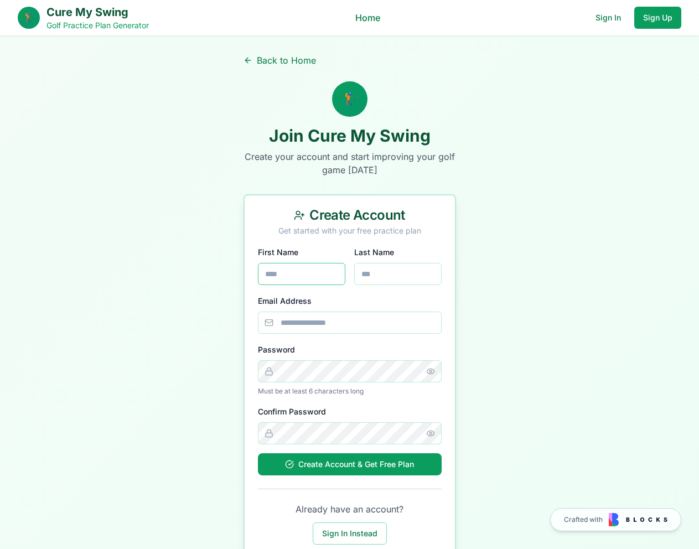
click at [316, 274] on input "First Name" at bounding box center [301, 274] width 87 height 22
type input "*****"
type input "**********"
click at [335, 469] on div "Create Account & Get Free Plan" at bounding box center [349, 464] width 129 height 11
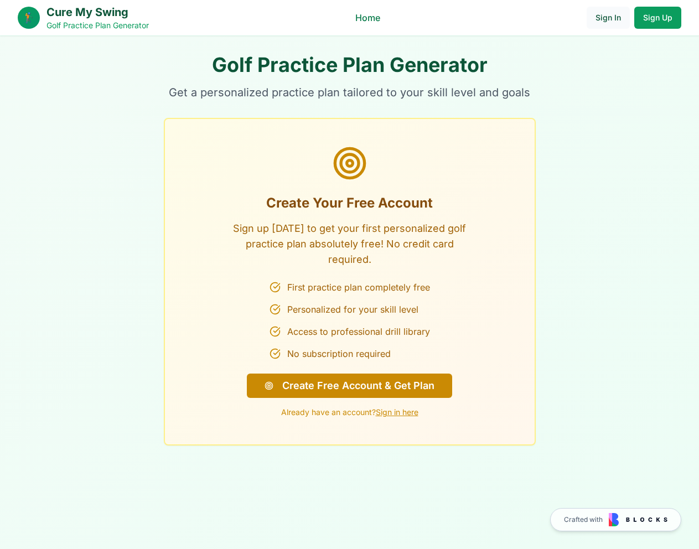
click at [600, 17] on button "Sign In" at bounding box center [607, 18] width 43 height 22
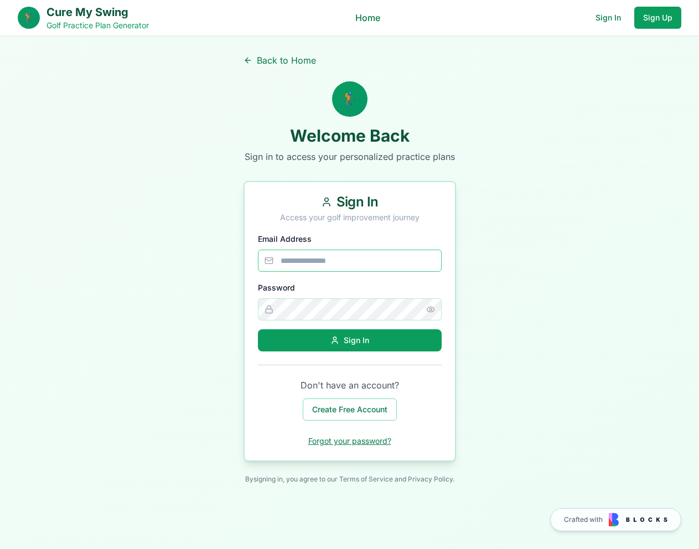
click at [339, 253] on input "Email Address" at bounding box center [350, 260] width 184 height 22
type input "**********"
click at [326, 348] on button "Sign In" at bounding box center [350, 340] width 184 height 22
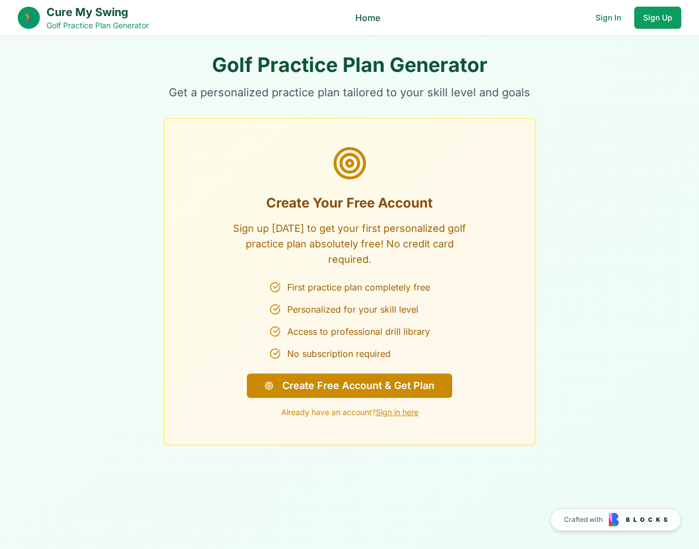
click at [373, 22] on link "Home" at bounding box center [367, 17] width 25 height 13
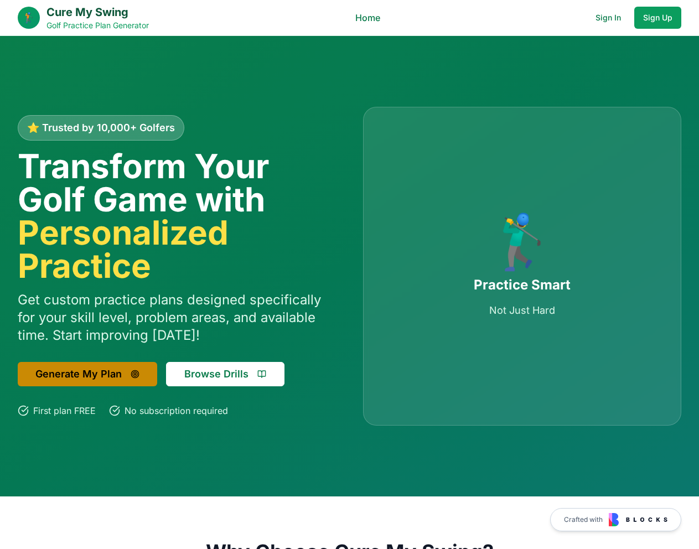
click at [77, 367] on button "Generate My Plan" at bounding box center [87, 374] width 139 height 24
